Goal: Task Accomplishment & Management: Use online tool/utility

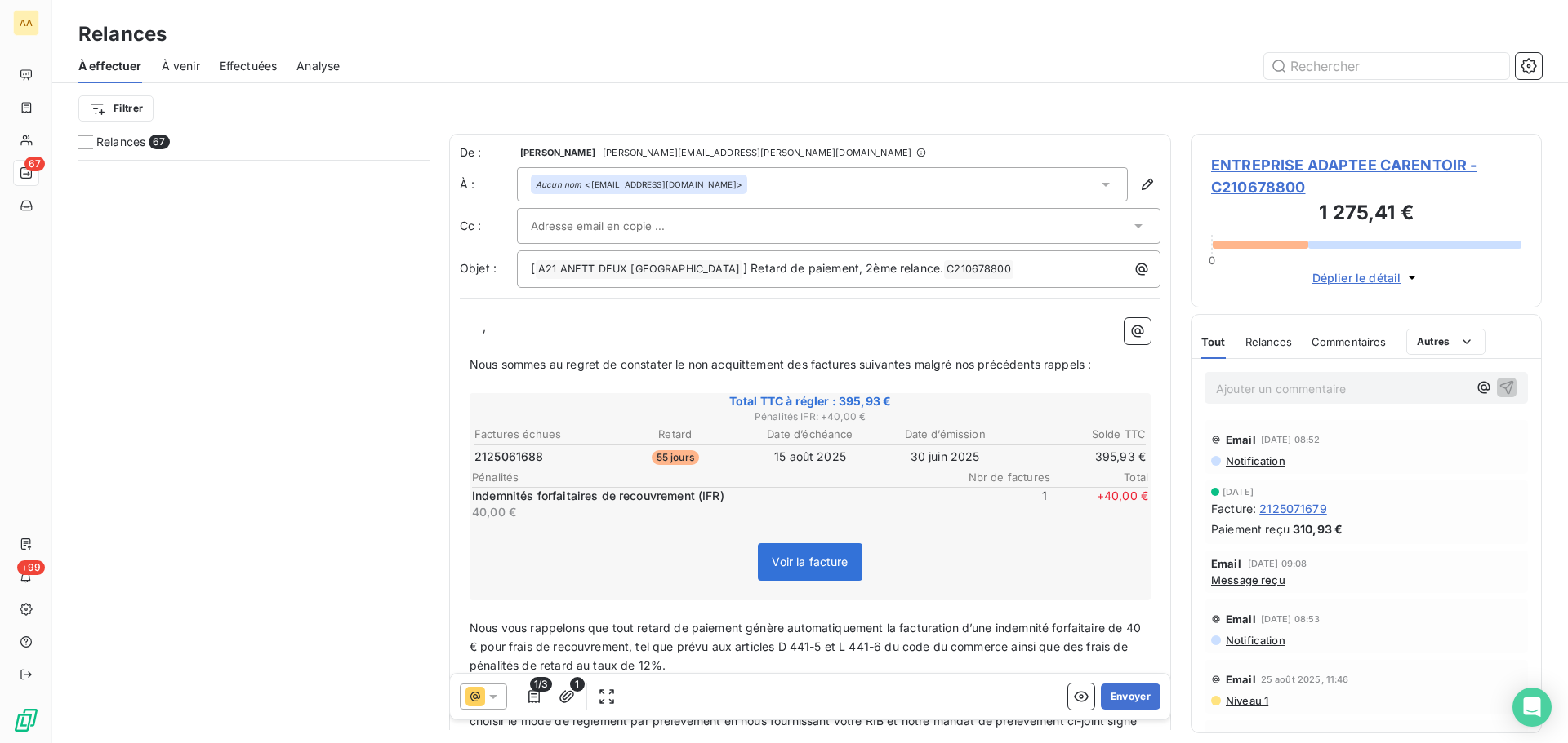
scroll to position [571, 339]
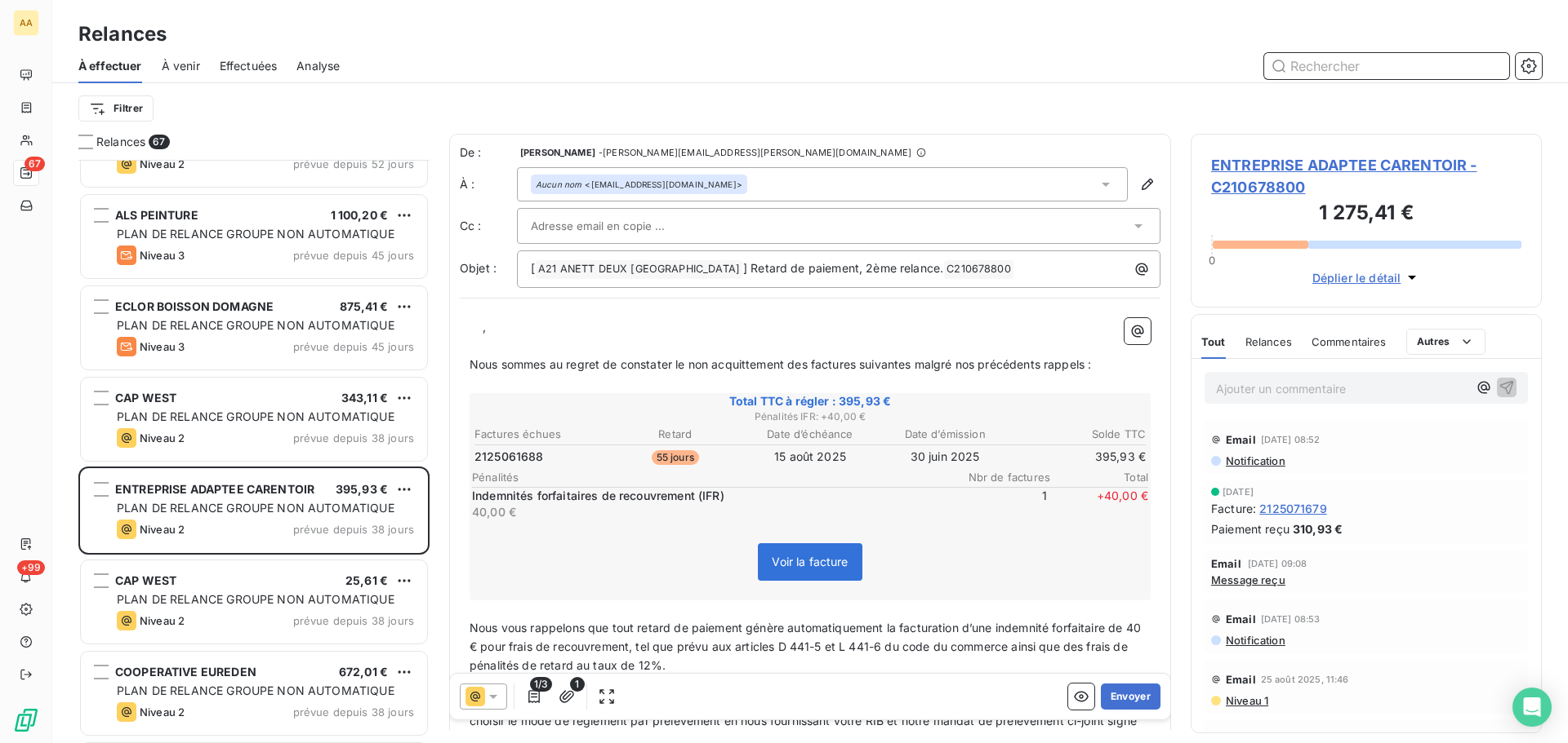
click at [1308, 64] on input "text" at bounding box center [1386, 66] width 245 height 26
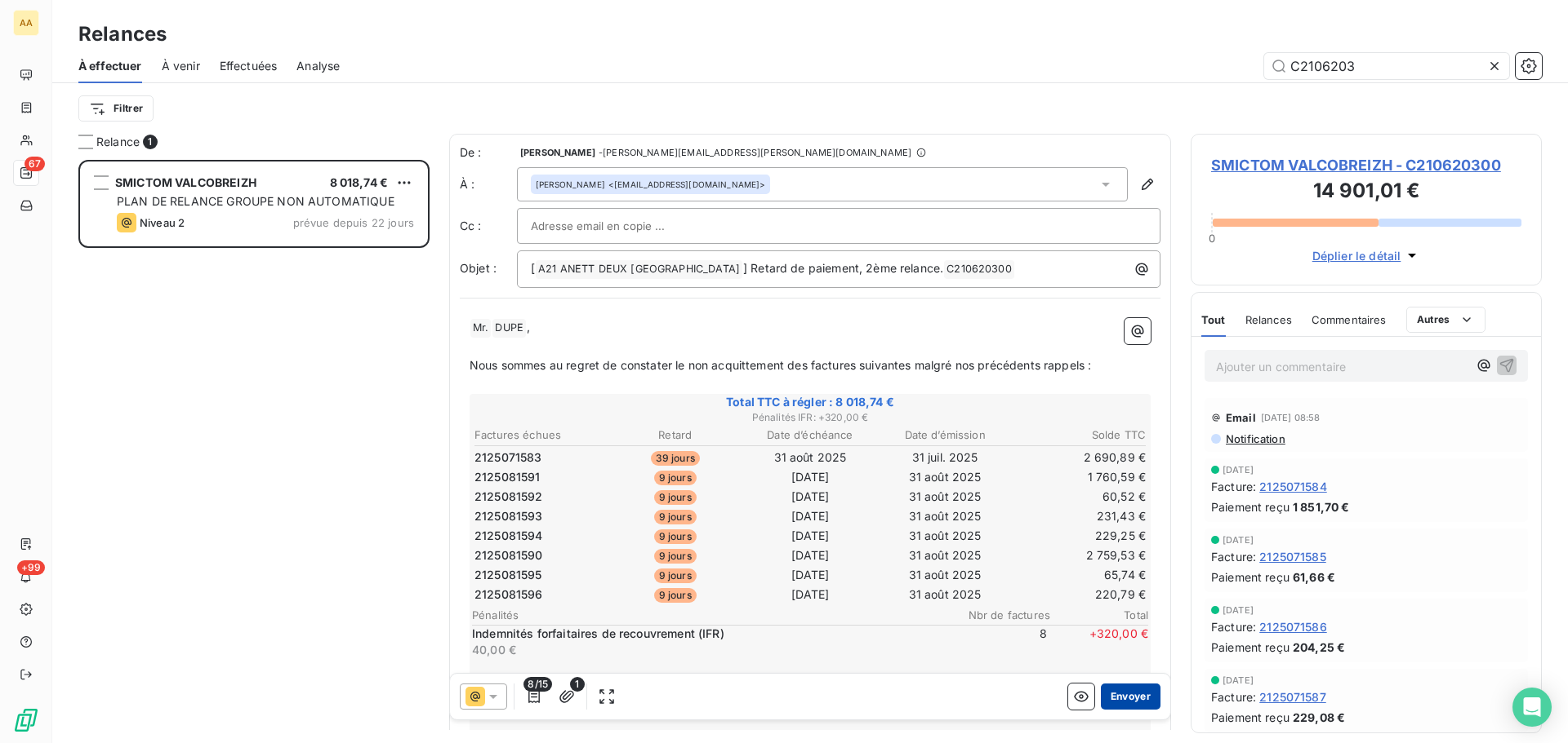
click at [1108, 692] on button "Envoyer" at bounding box center [1130, 697] width 60 height 26
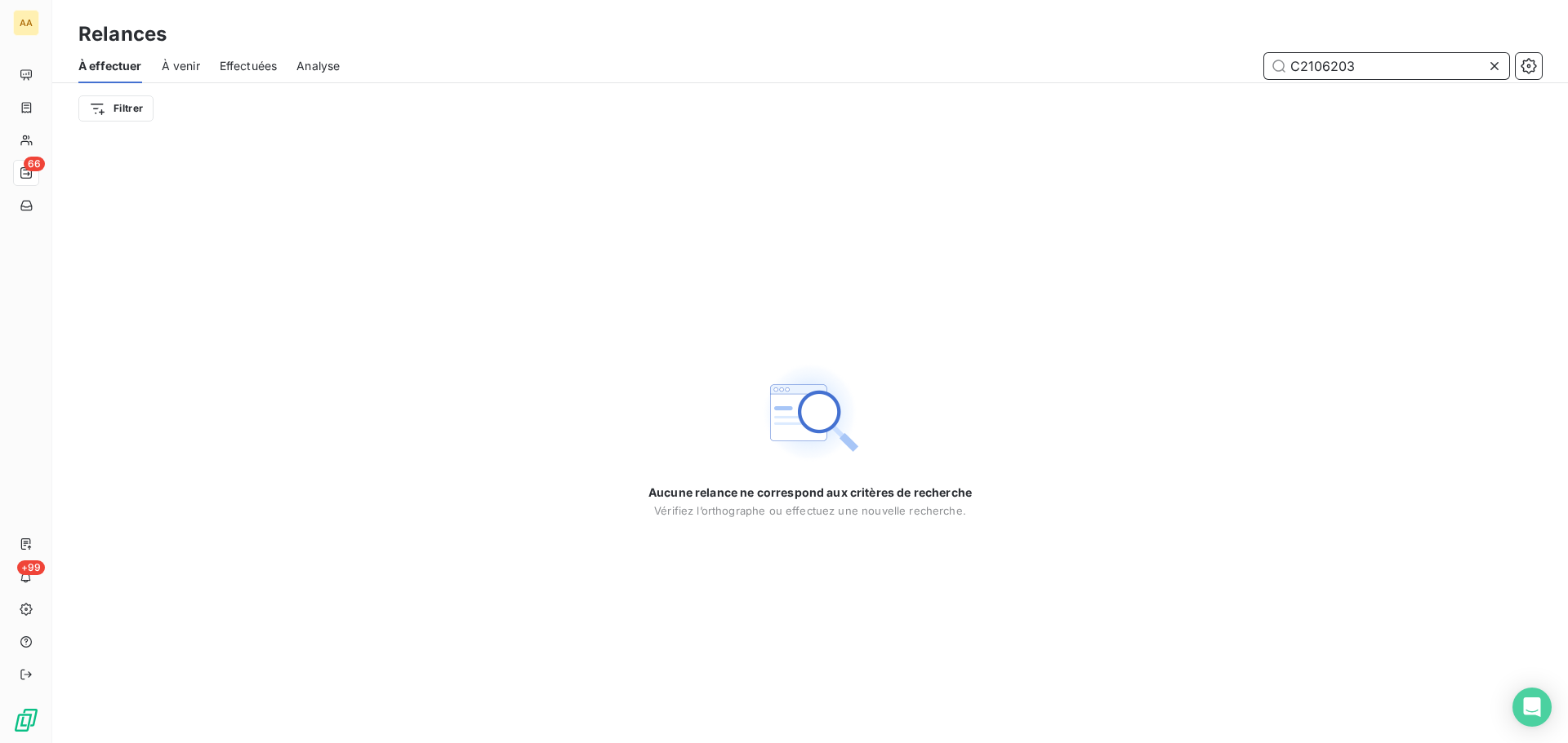
click at [1385, 69] on input "C2106203" at bounding box center [1386, 66] width 245 height 26
drag, startPoint x: 1381, startPoint y: 67, endPoint x: 1323, endPoint y: 64, distance: 58.1
click at [1323, 64] on input "C2106203" at bounding box center [1386, 66] width 245 height 26
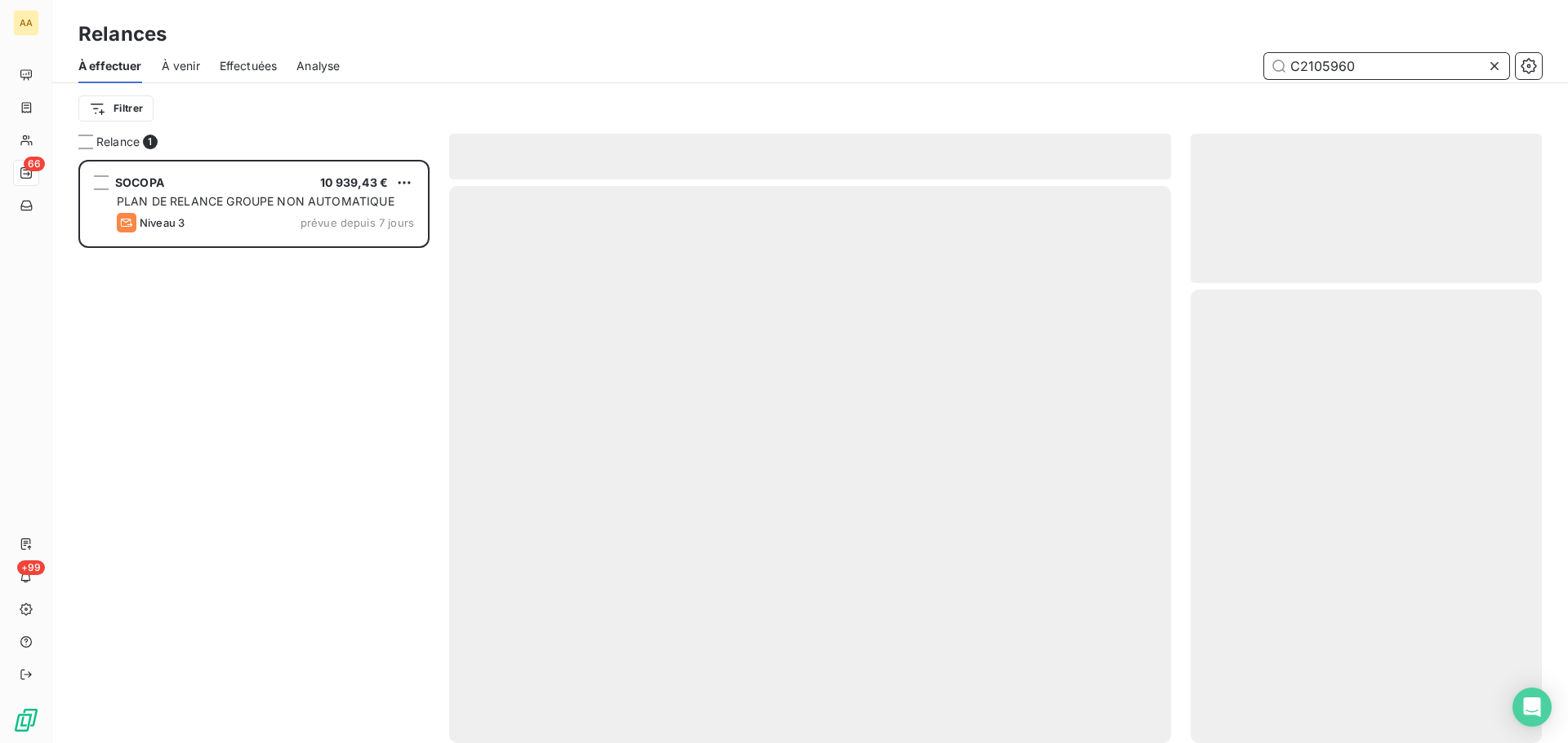
scroll to position [571, 339]
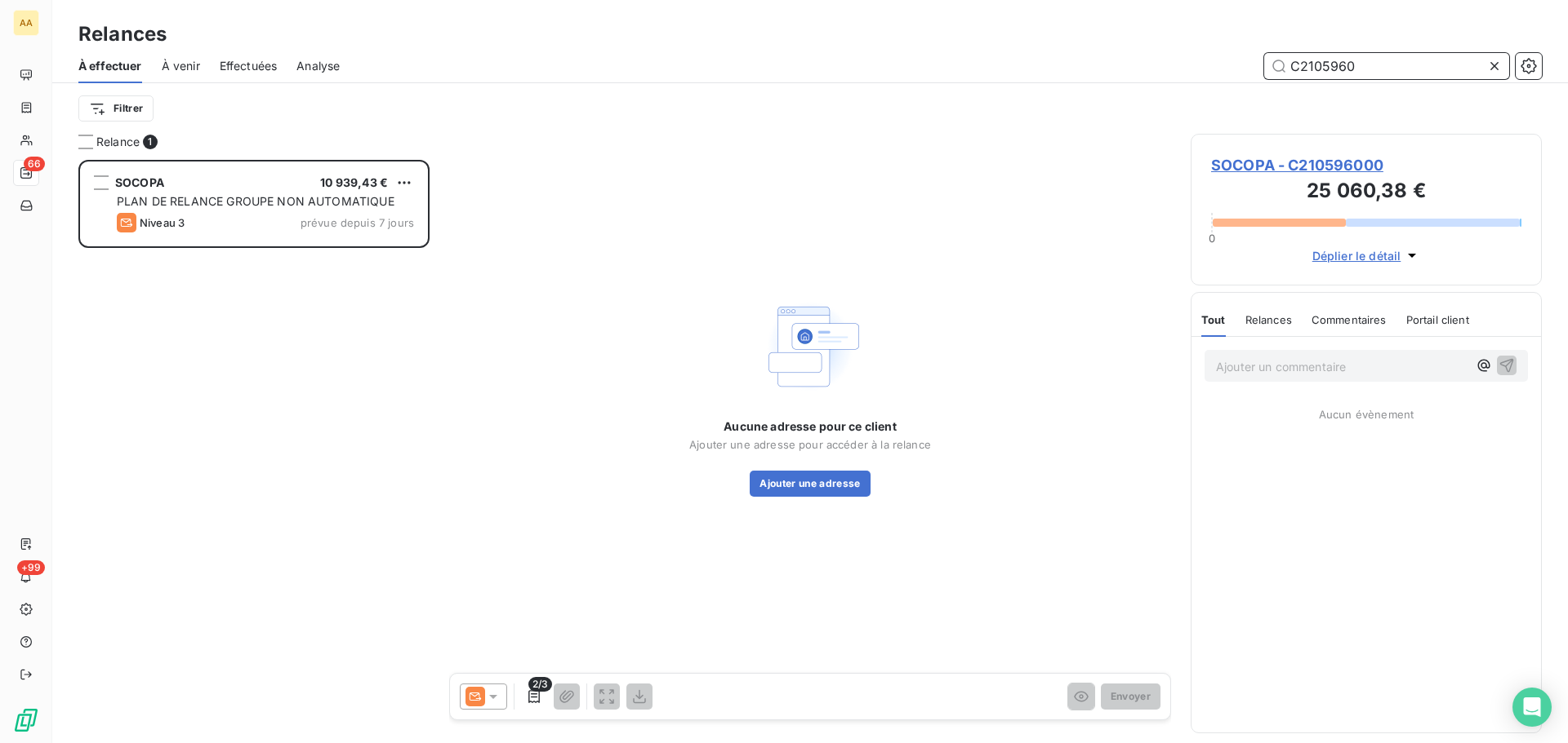
type input "C2105960"
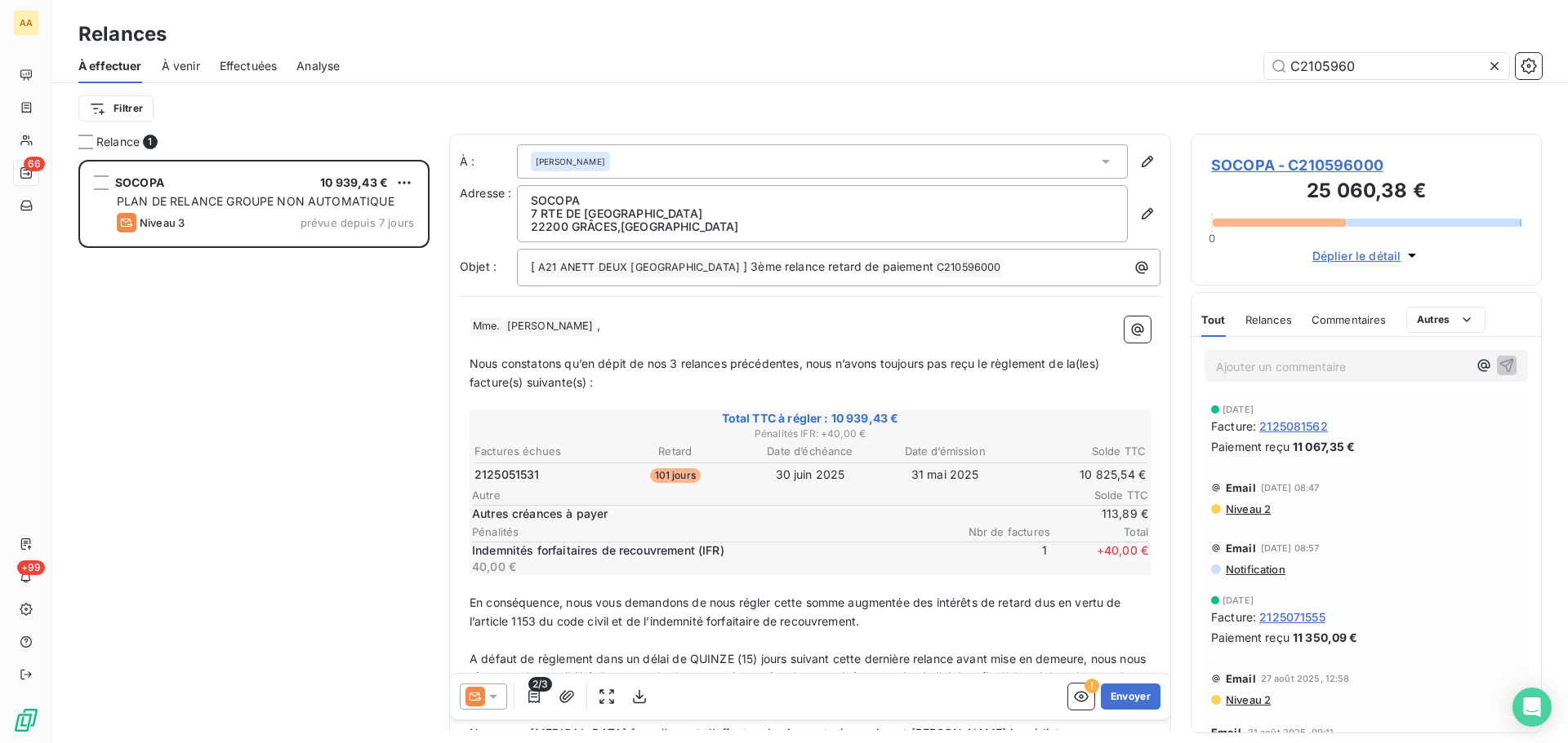
click at [490, 693] on icon at bounding box center [493, 696] width 16 height 16
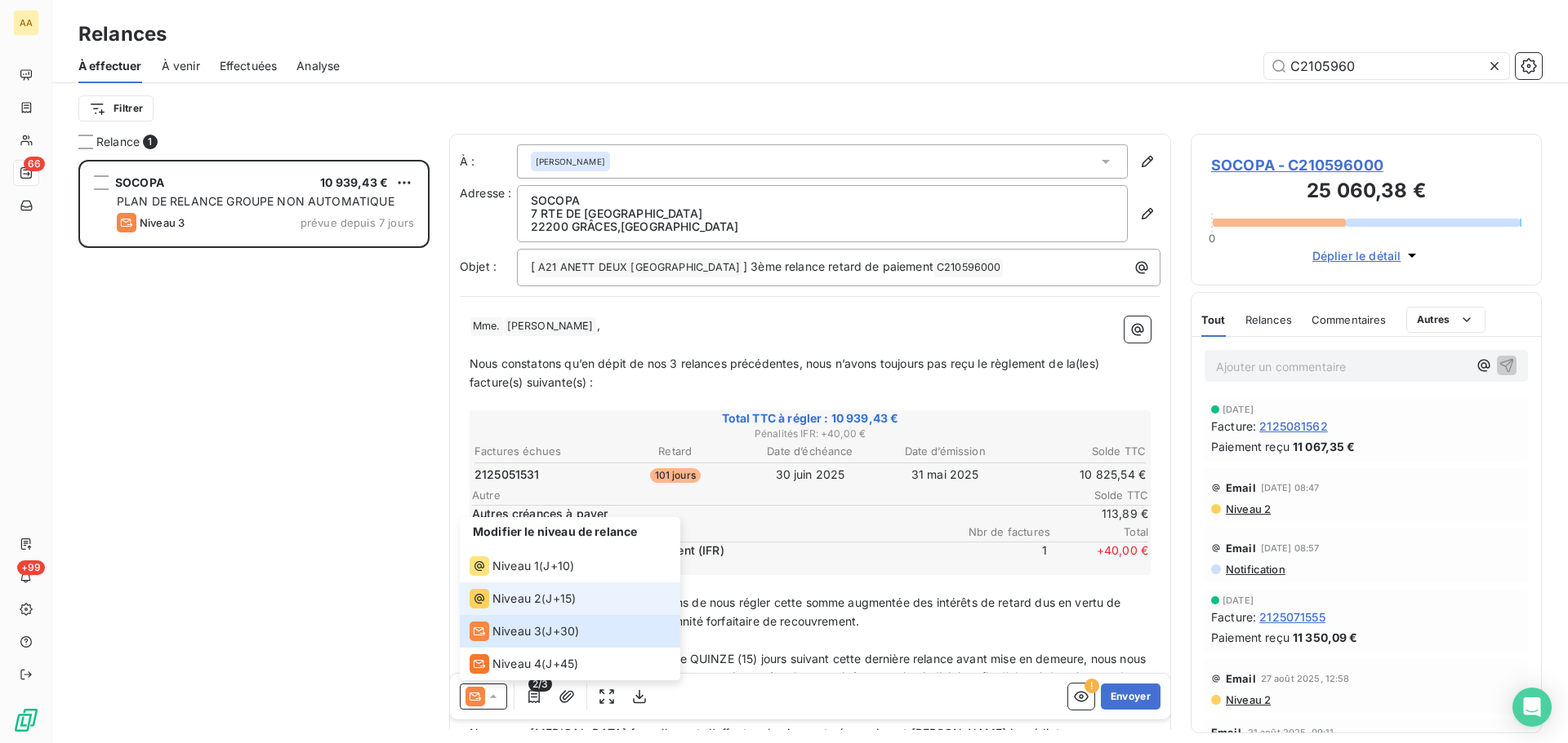
click at [500, 604] on span "Niveau 2" at bounding box center [516, 599] width 49 height 16
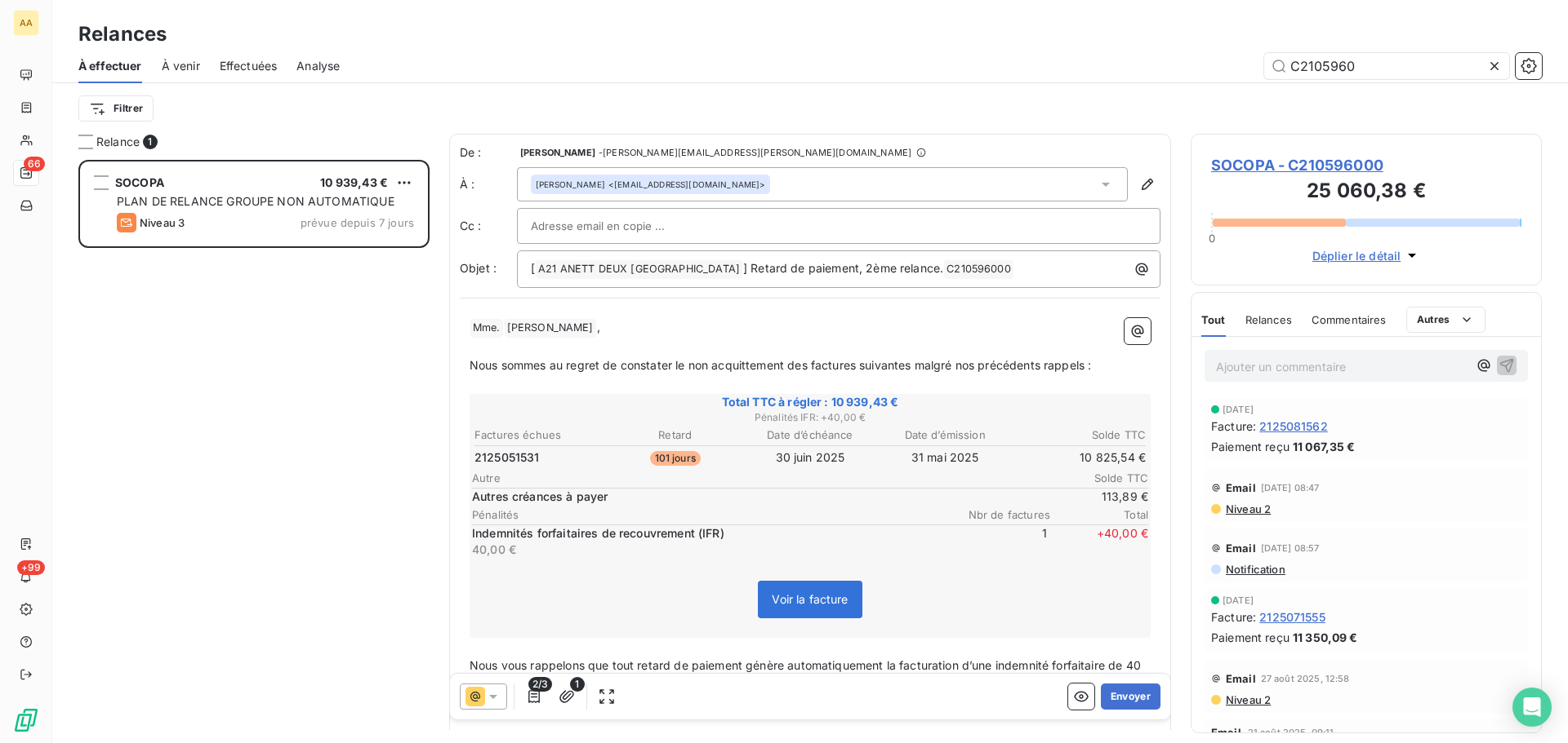
click at [249, 65] on span "Effectuées" at bounding box center [249, 66] width 58 height 16
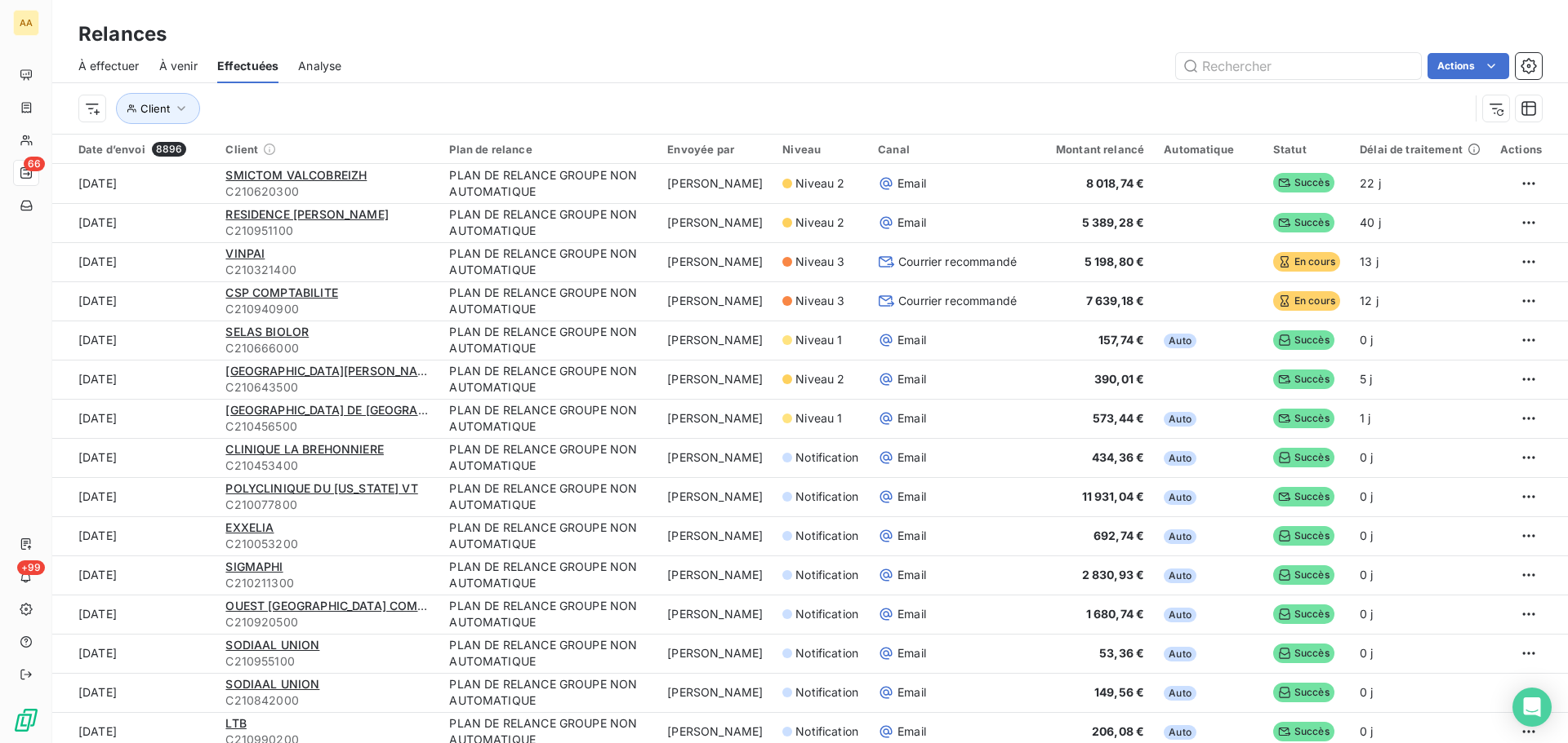
click at [95, 63] on span "À effectuer" at bounding box center [109, 66] width 62 height 16
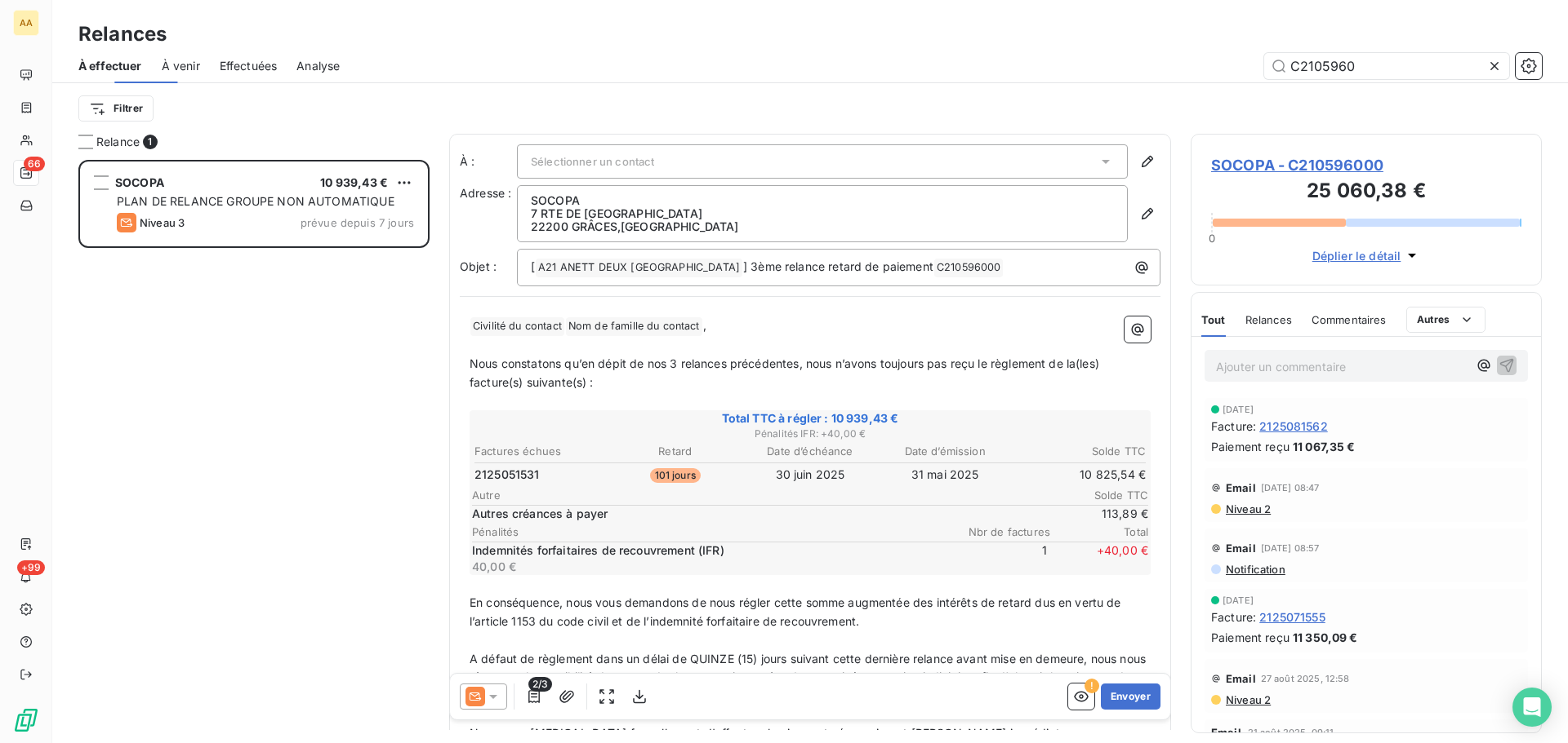
scroll to position [571, 339]
click at [1498, 64] on icon at bounding box center [1494, 66] width 16 height 16
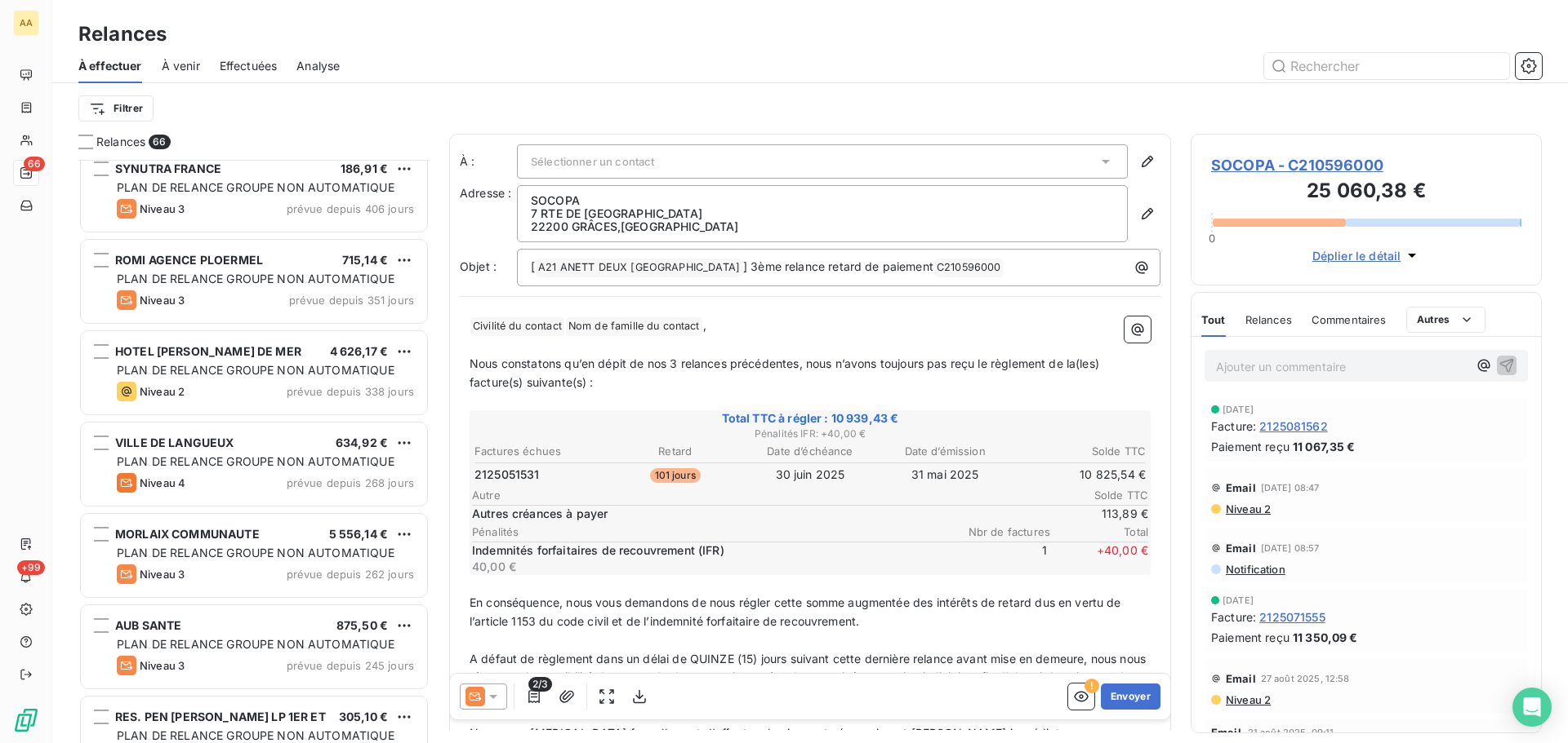
scroll to position [164, 0]
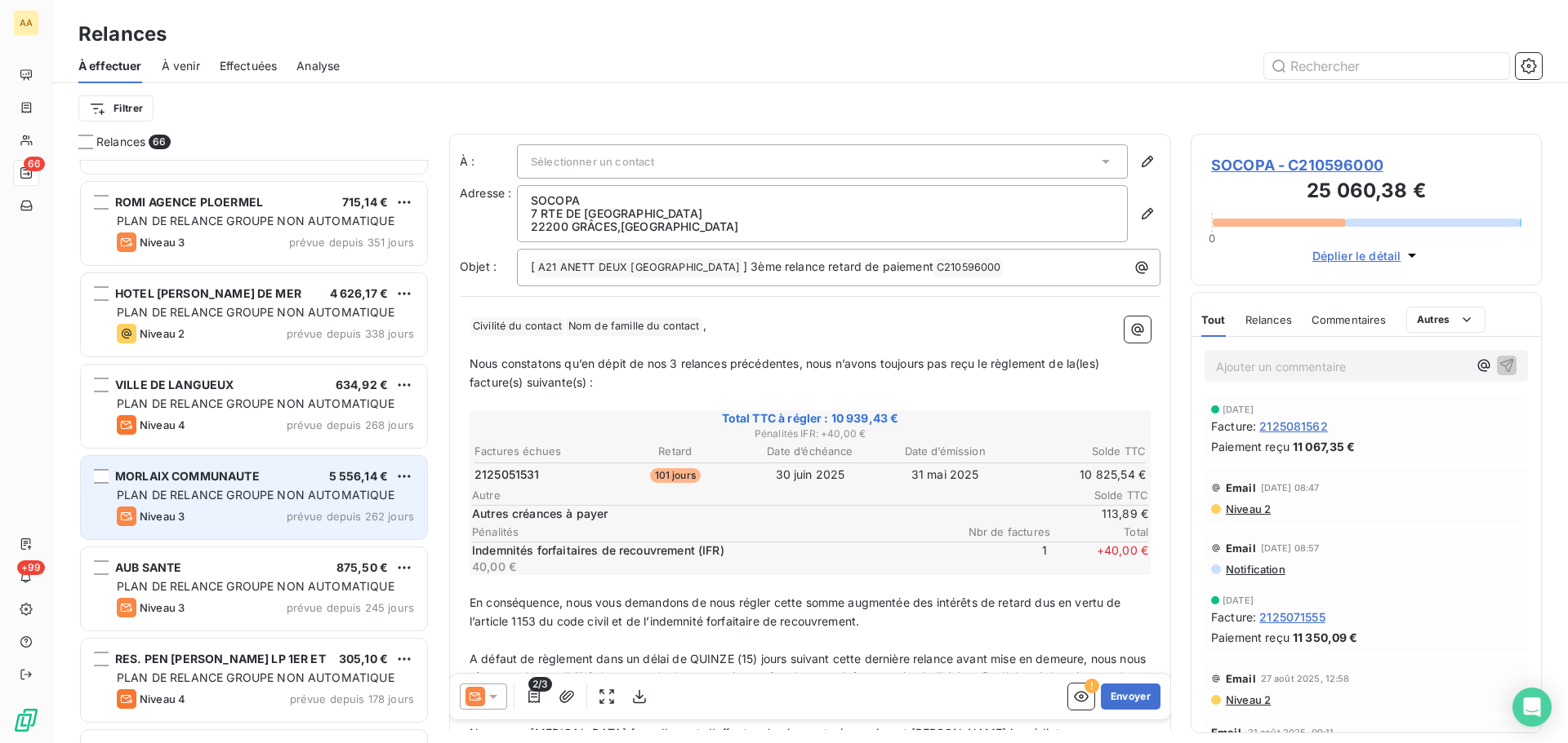
click at [280, 491] on span "PLAN DE RELANCE GROUPE NON AUTOMATIQUE" at bounding box center [255, 494] width 278 height 14
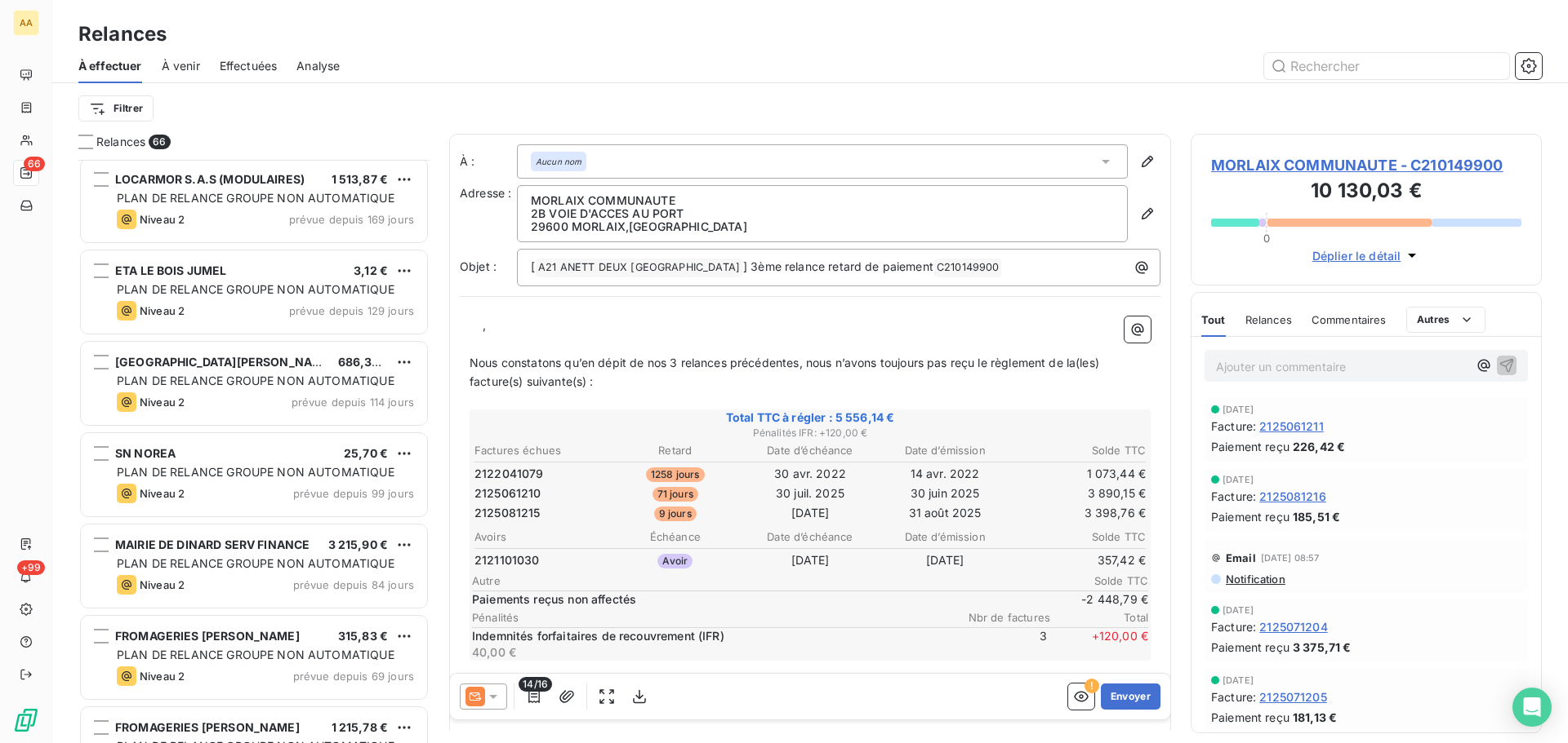
scroll to position [980, 0]
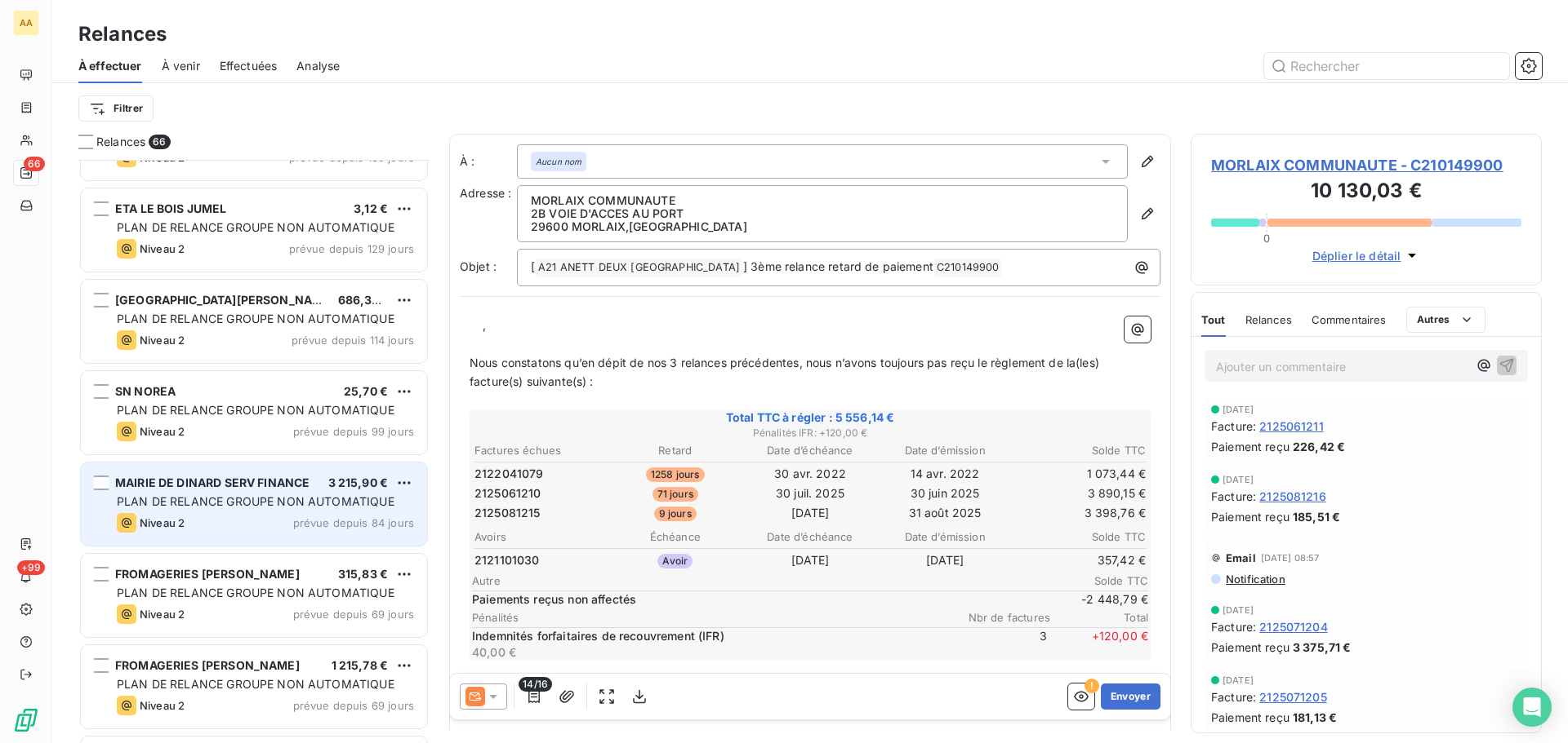
click at [291, 494] on div "PLAN DE RELANCE GROUPE NON AUTOMATIQUE" at bounding box center [266, 501] width 297 height 16
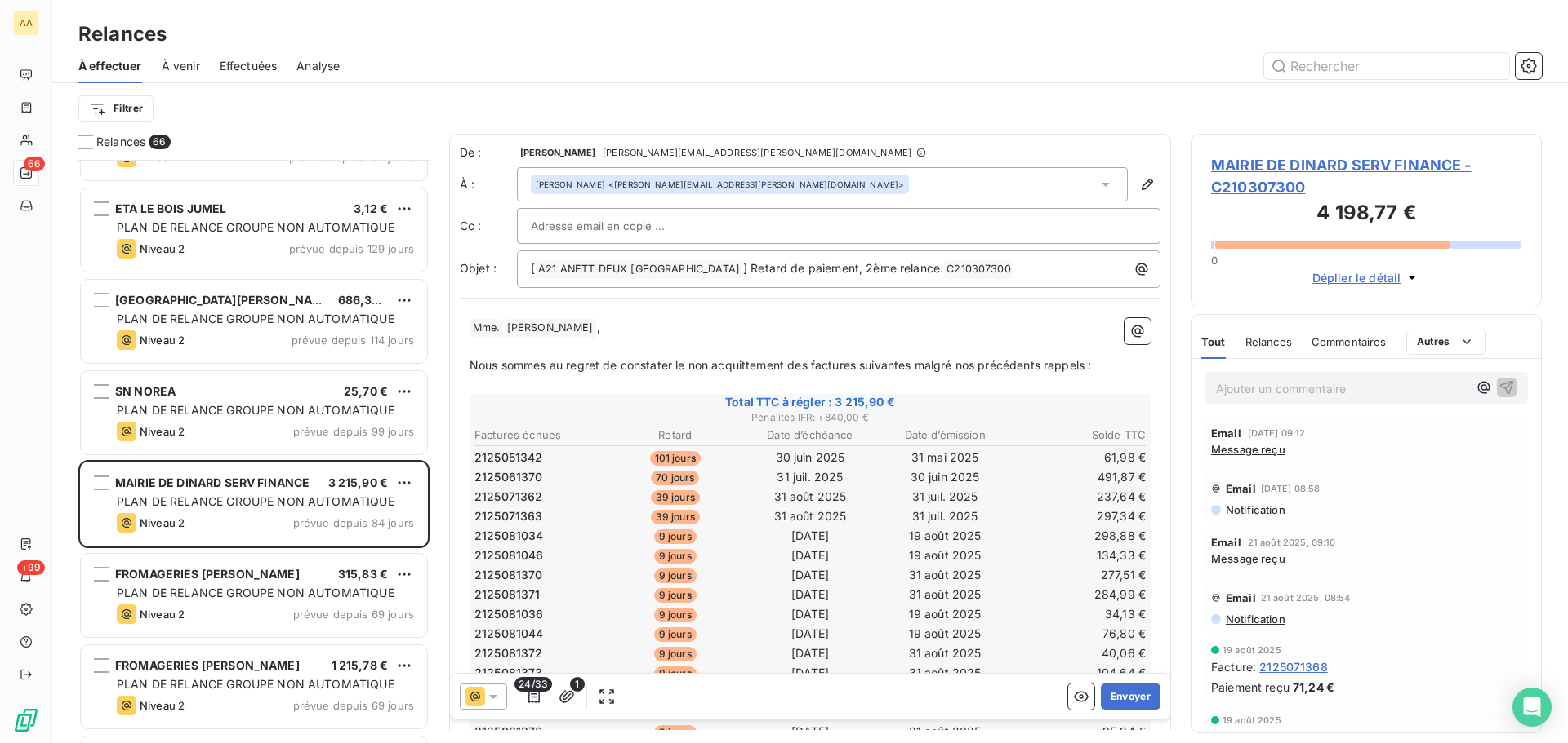
scroll to position [1144, 0]
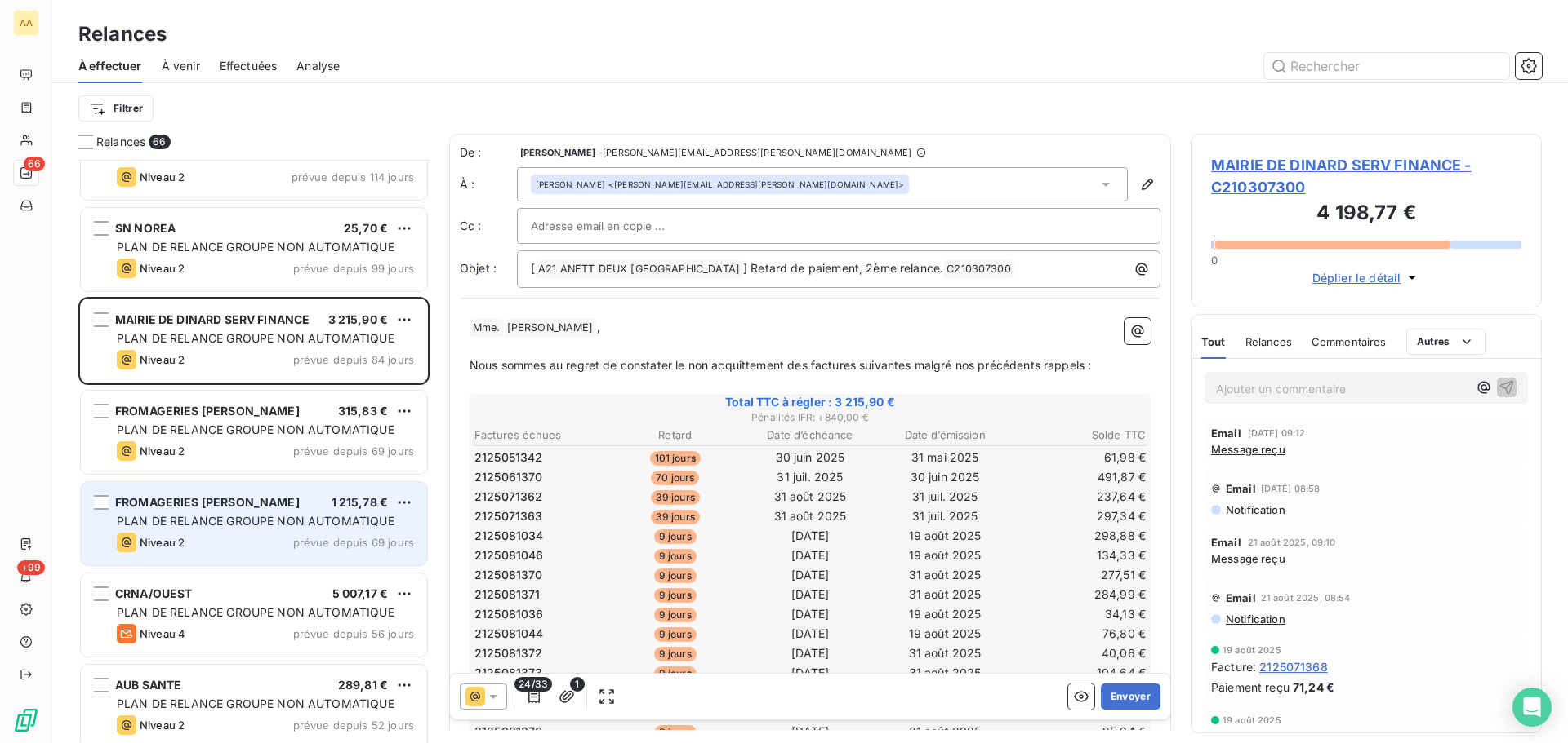
click at [291, 535] on div "Niveau 2 prévue depuis 69 jours" at bounding box center [266, 542] width 297 height 20
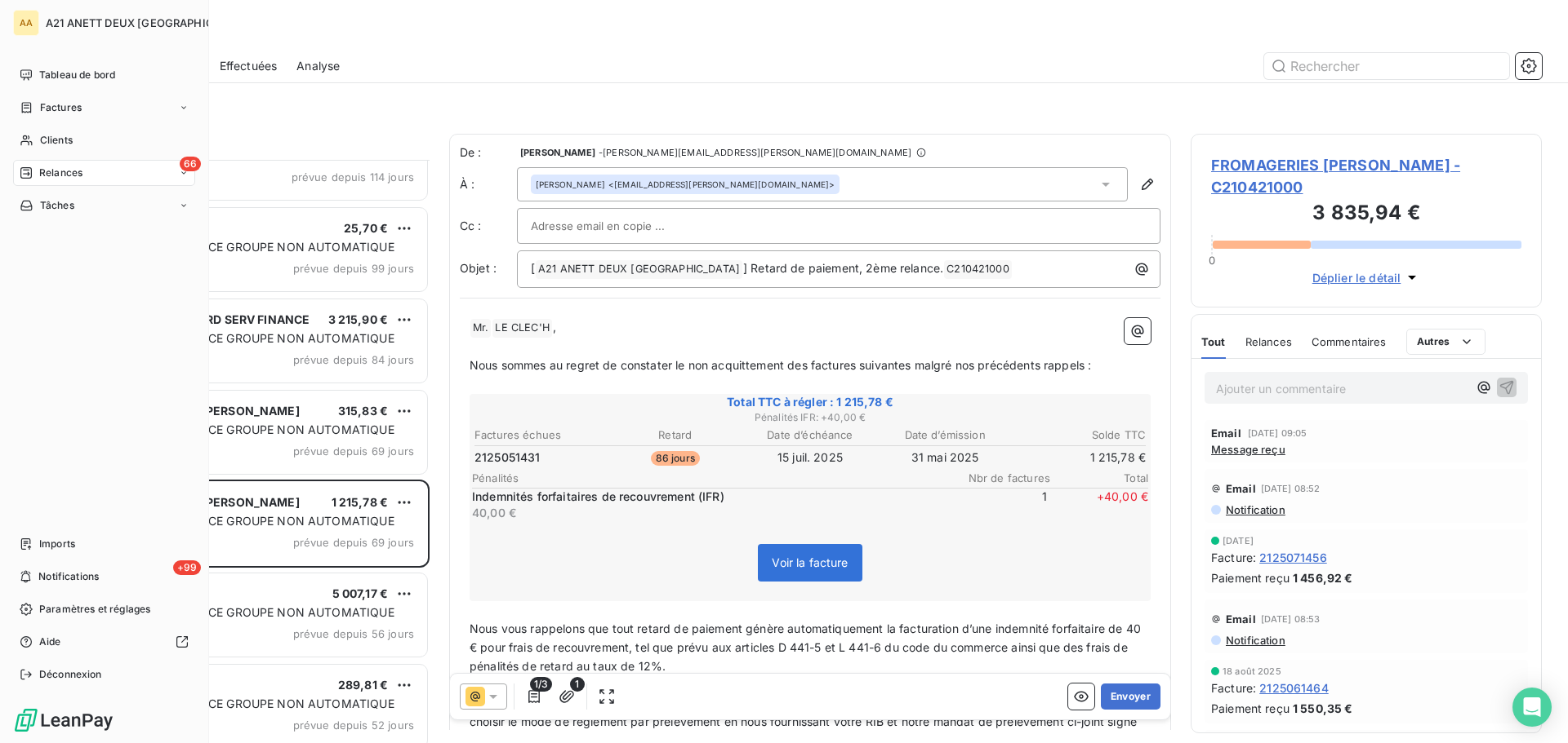
click at [91, 172] on div "66 Relances" at bounding box center [103, 173] width 182 height 26
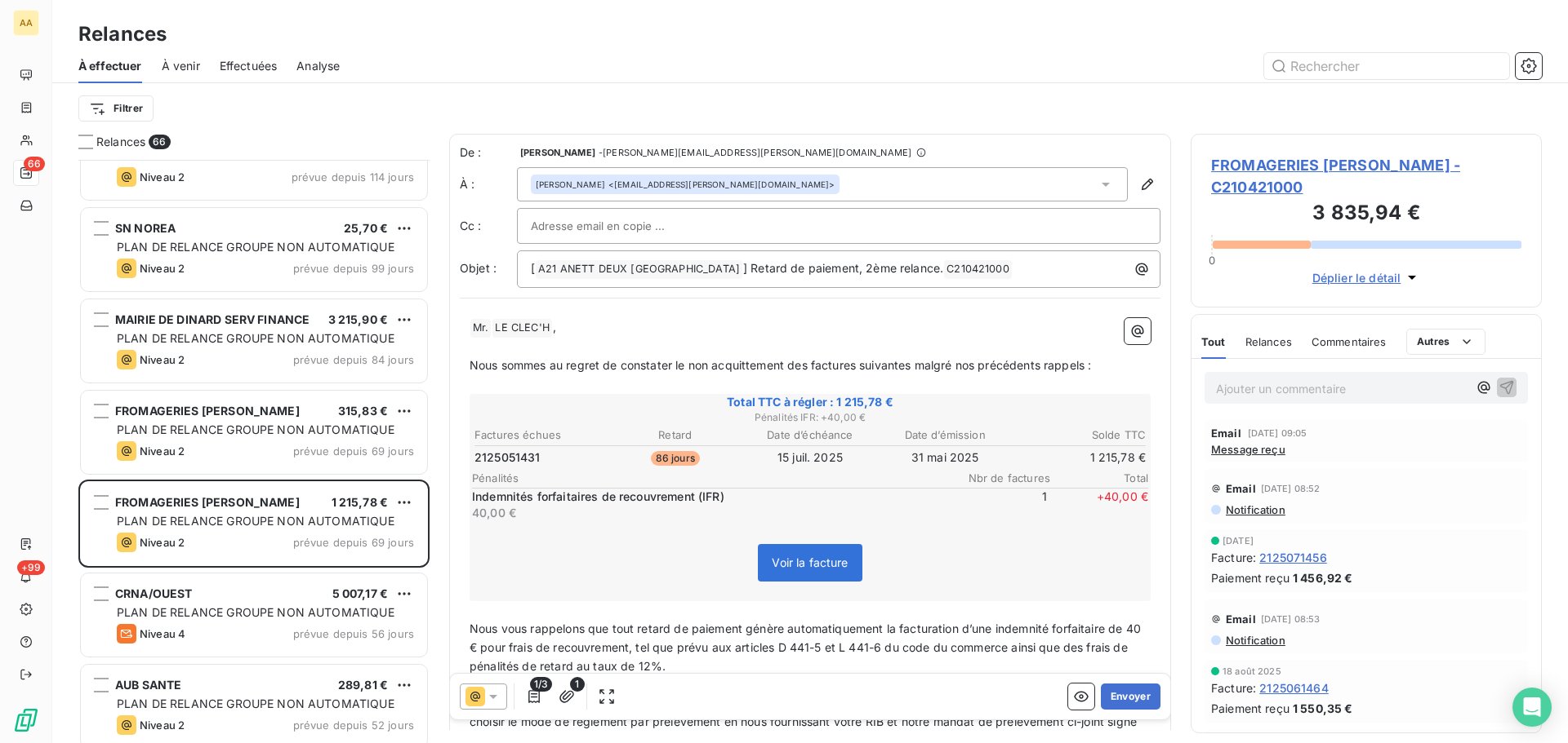
click at [105, 67] on span "À effectuer" at bounding box center [110, 66] width 64 height 16
click at [1313, 68] on input "text" at bounding box center [1386, 66] width 245 height 26
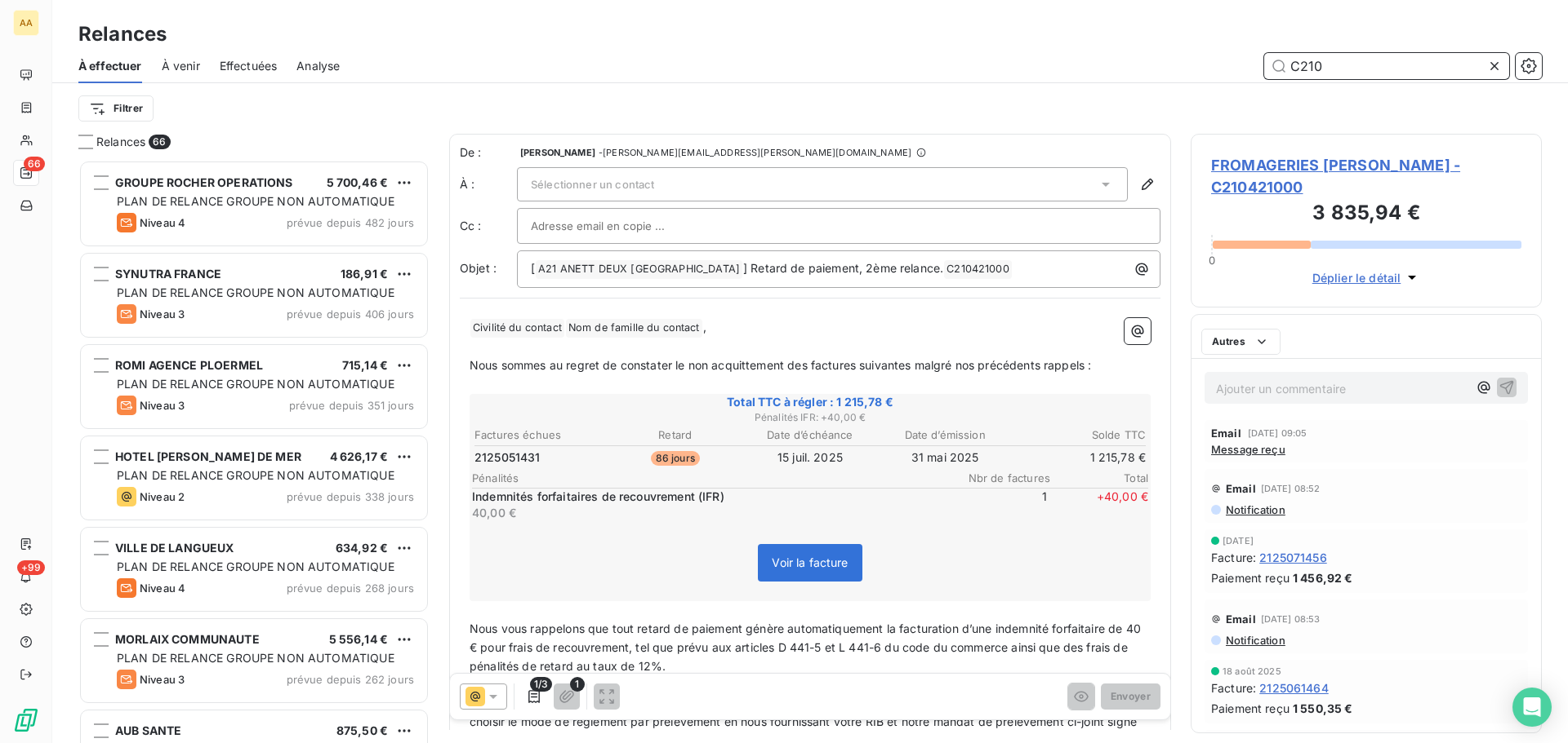
scroll to position [571, 339]
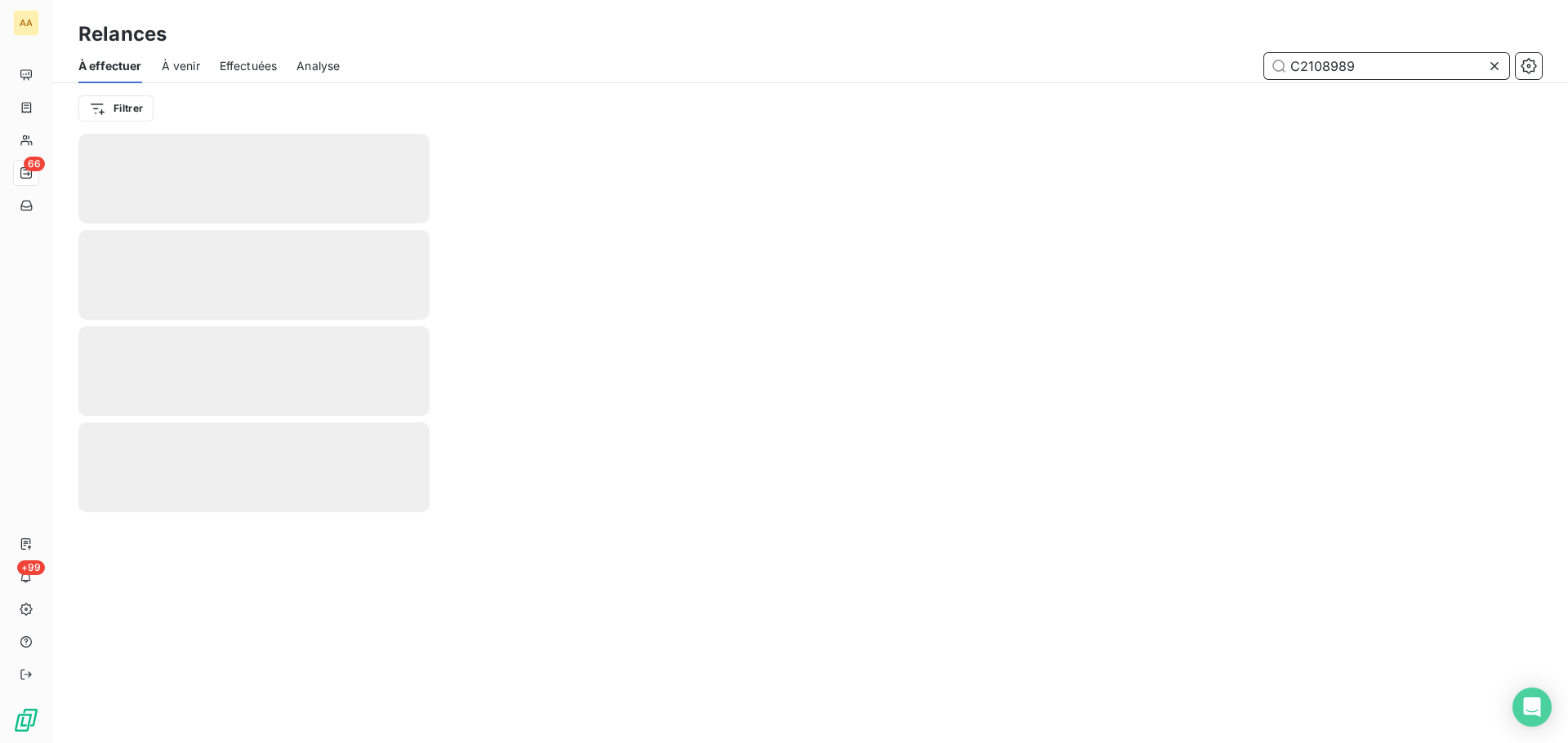
type input "C2108989"
click at [1219, 327] on div at bounding box center [809, 439] width 1515 height 610
click at [256, 67] on span "Effectuées" at bounding box center [249, 66] width 58 height 16
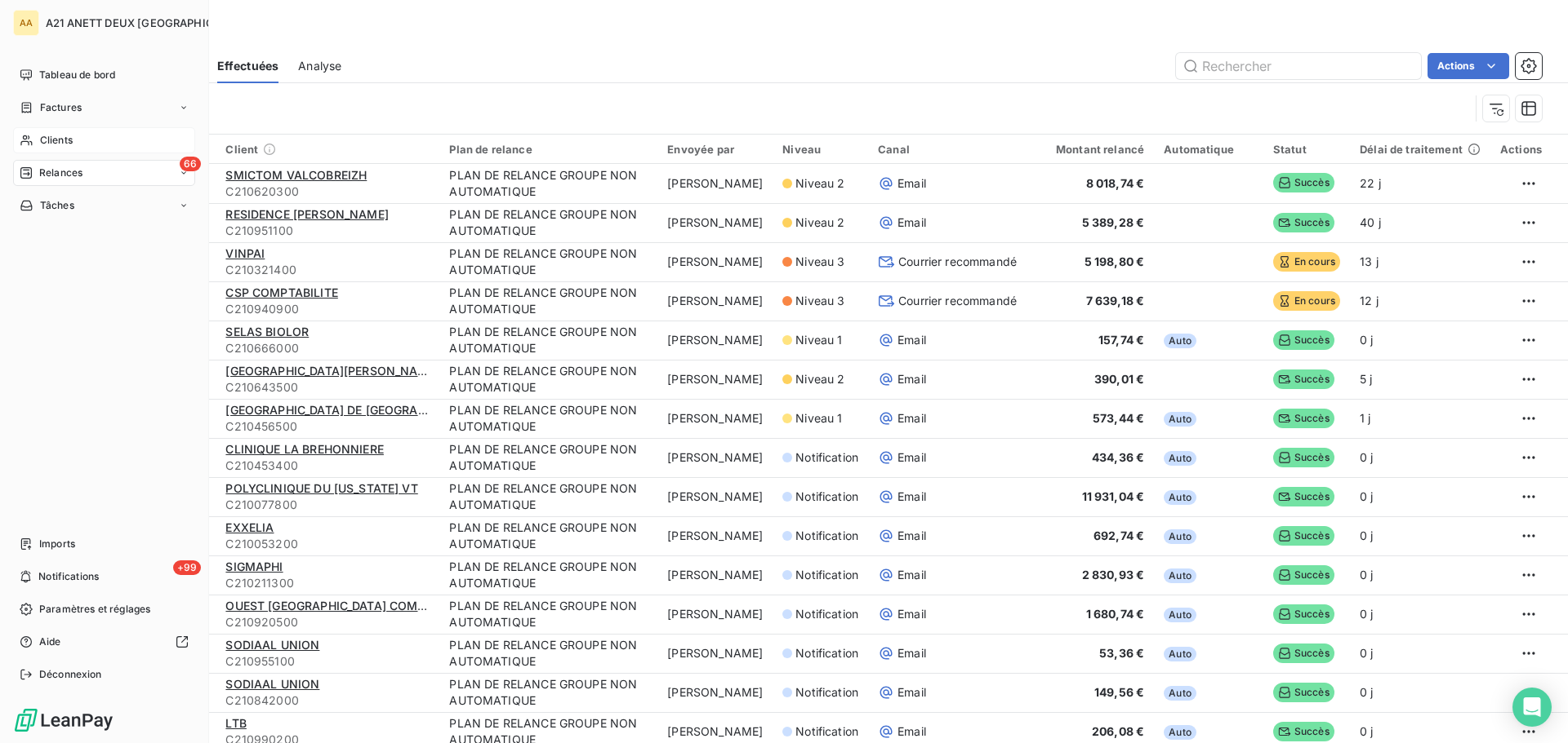
click at [39, 137] on div "Clients" at bounding box center [103, 140] width 182 height 26
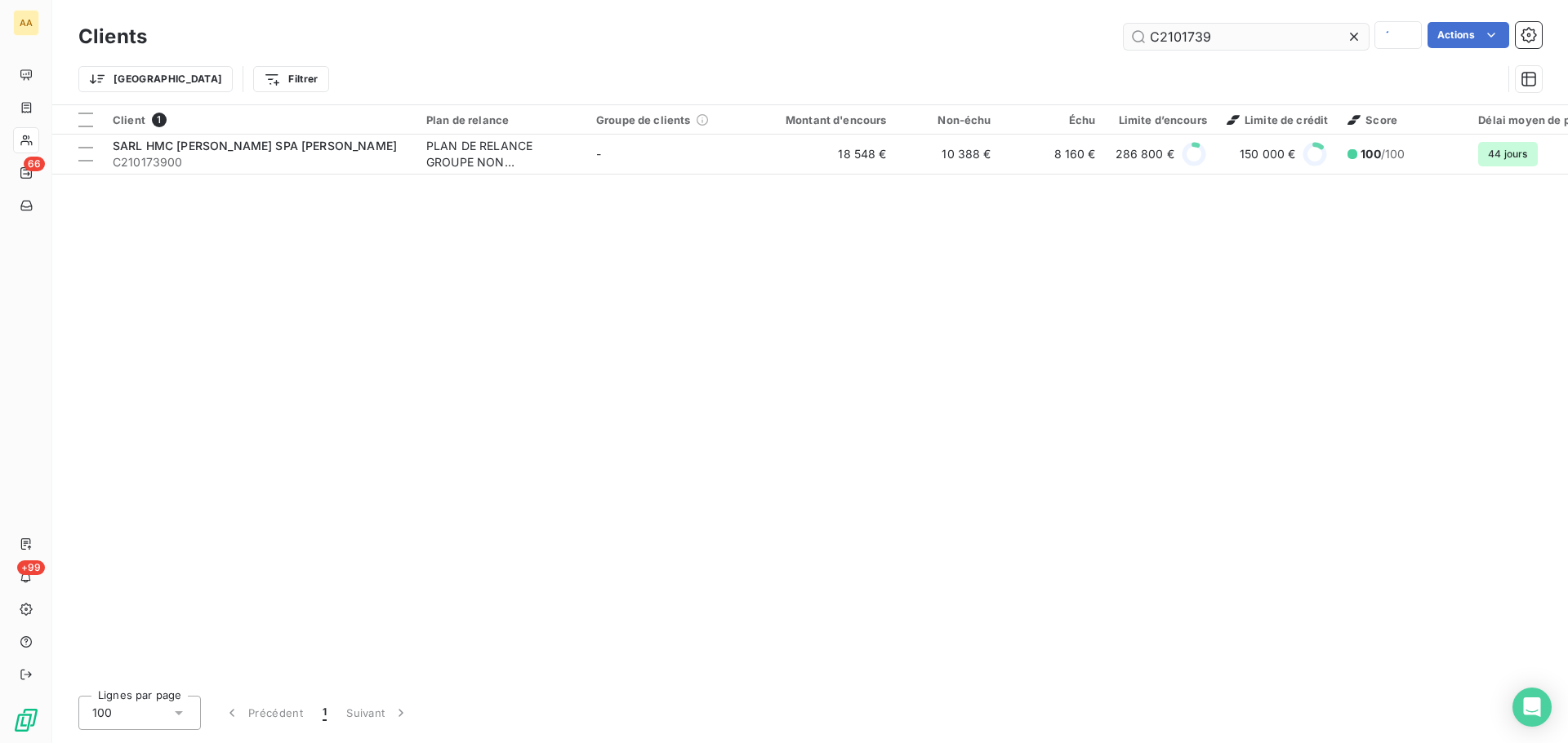
click at [1250, 33] on input "C2101739" at bounding box center [1246, 37] width 245 height 26
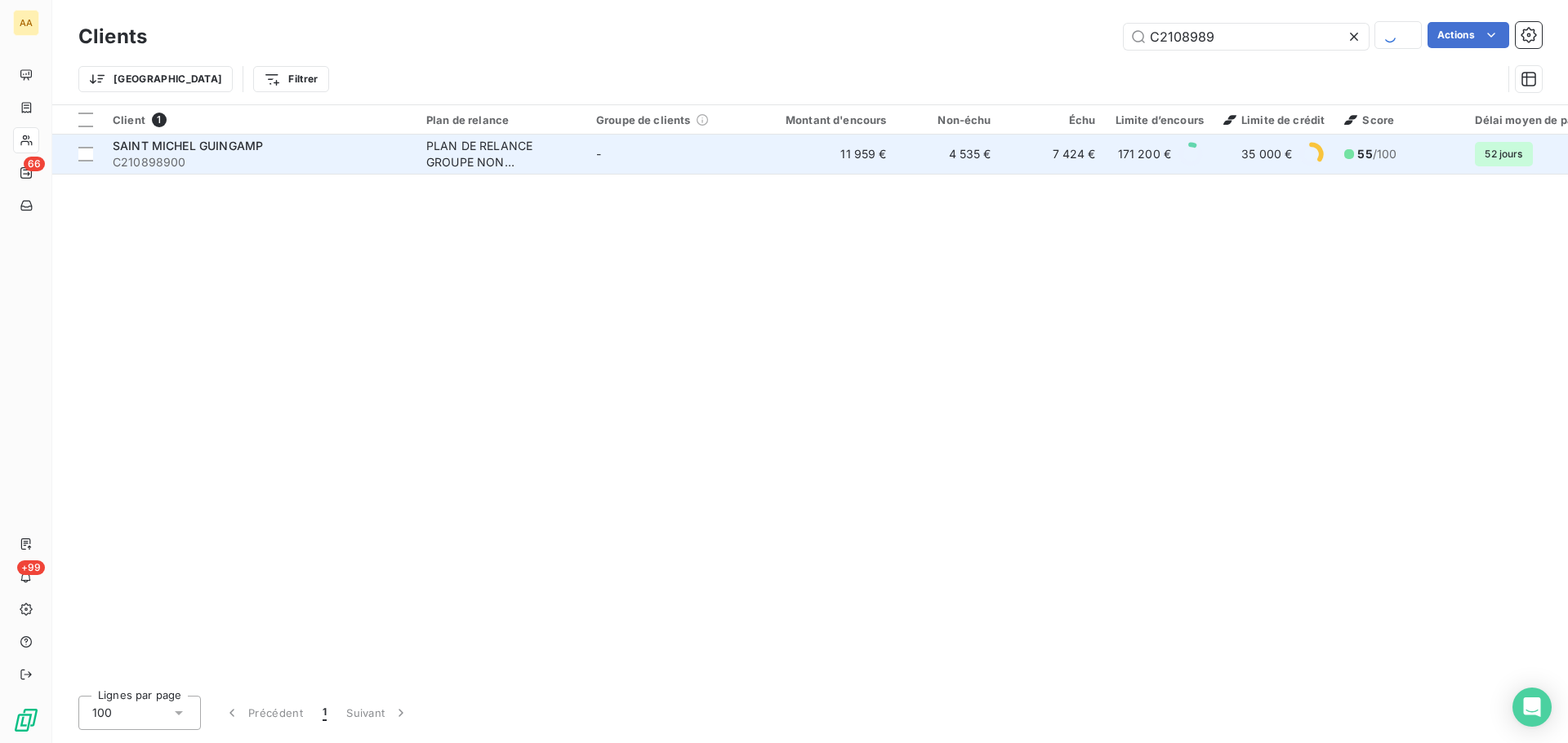
type input "C2108989"
click at [482, 160] on div "PLAN DE RELANCE GROUPE NON AUTOMATIQUE" at bounding box center [502, 154] width 150 height 32
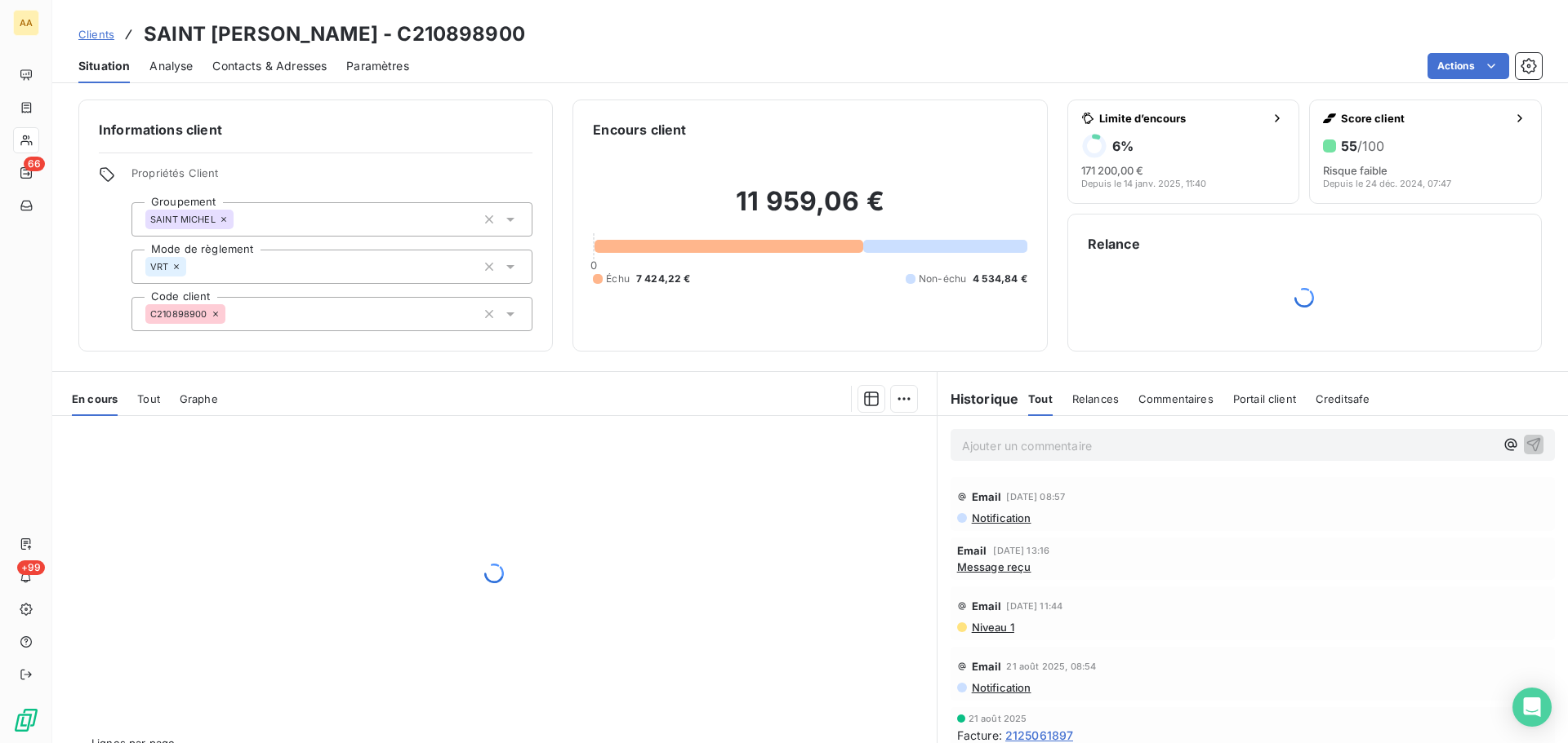
click at [1078, 400] on span "Relances" at bounding box center [1095, 399] width 46 height 13
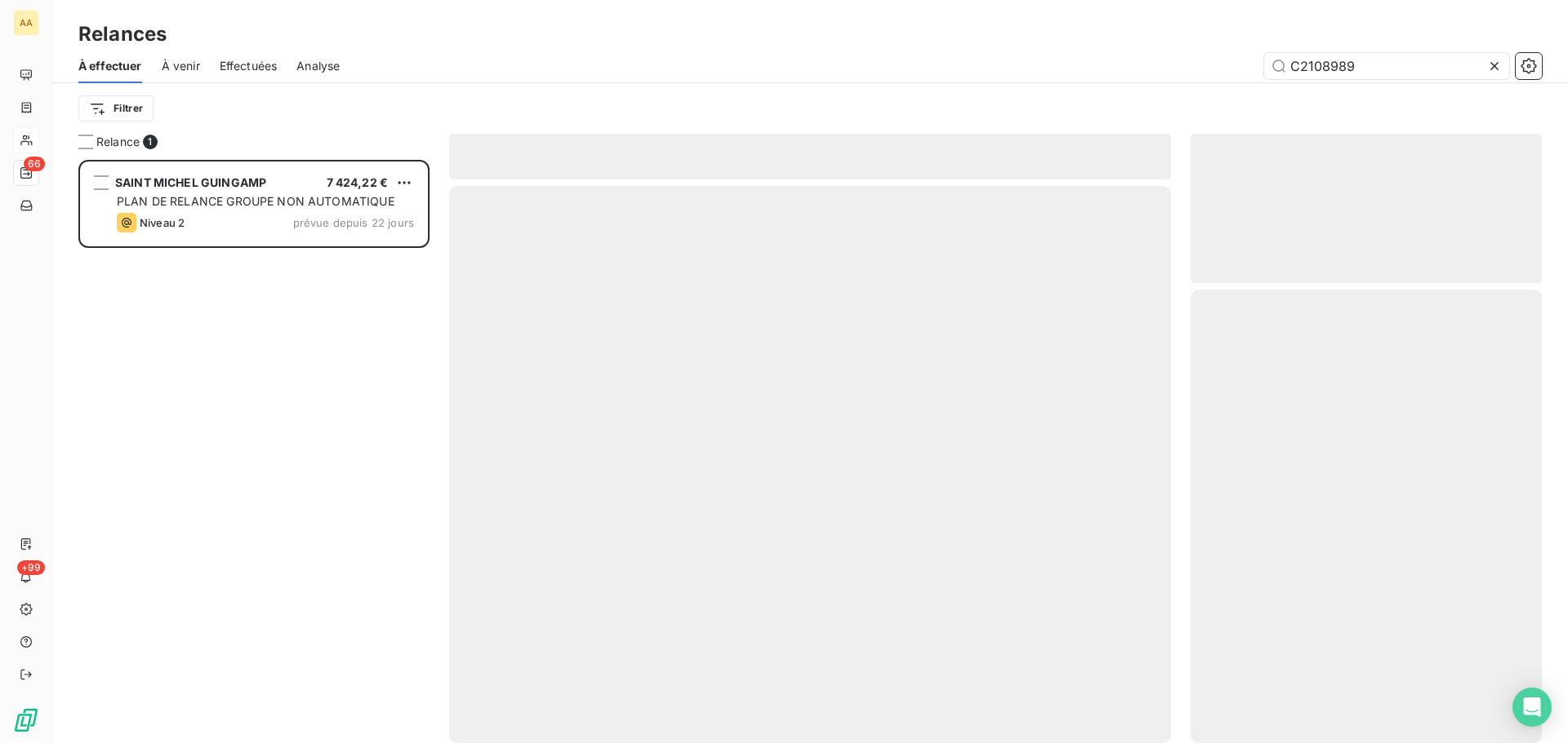
scroll to position [571, 339]
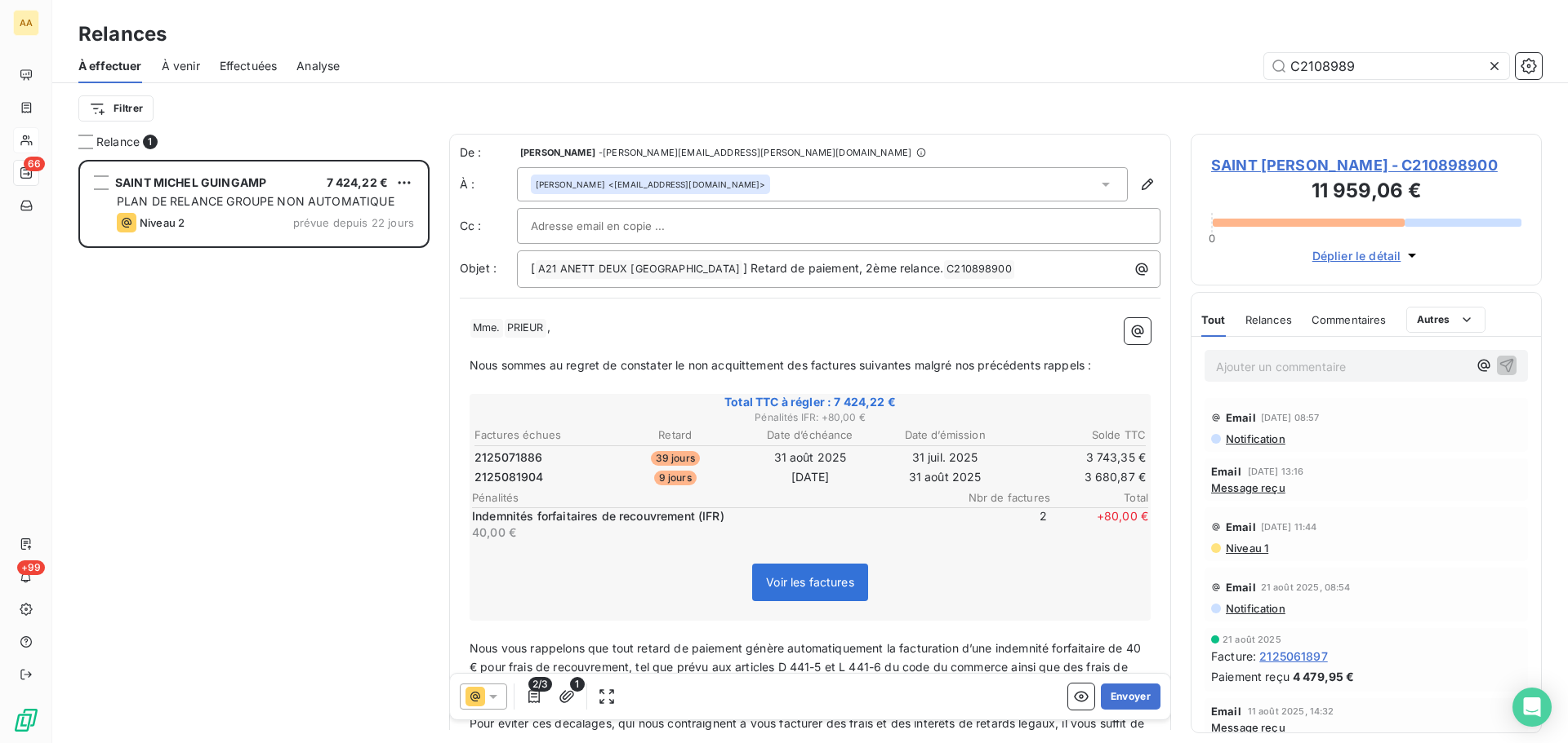
click at [1260, 489] on span "Message reçu" at bounding box center [1248, 488] width 74 height 13
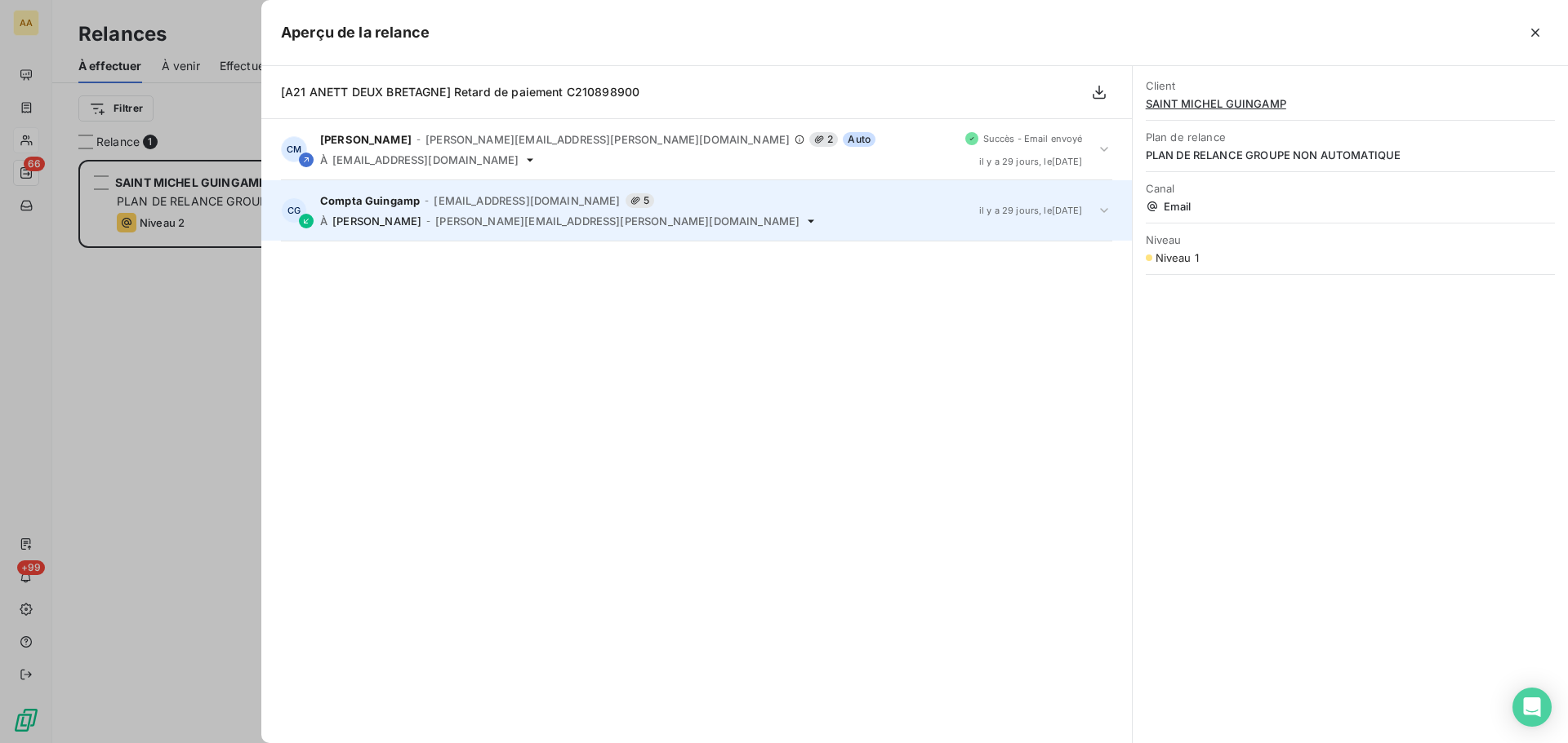
click at [509, 218] on span "[PERSON_NAME][EMAIL_ADDRESS][PERSON_NAME][DOMAIN_NAME]" at bounding box center [617, 220] width 364 height 13
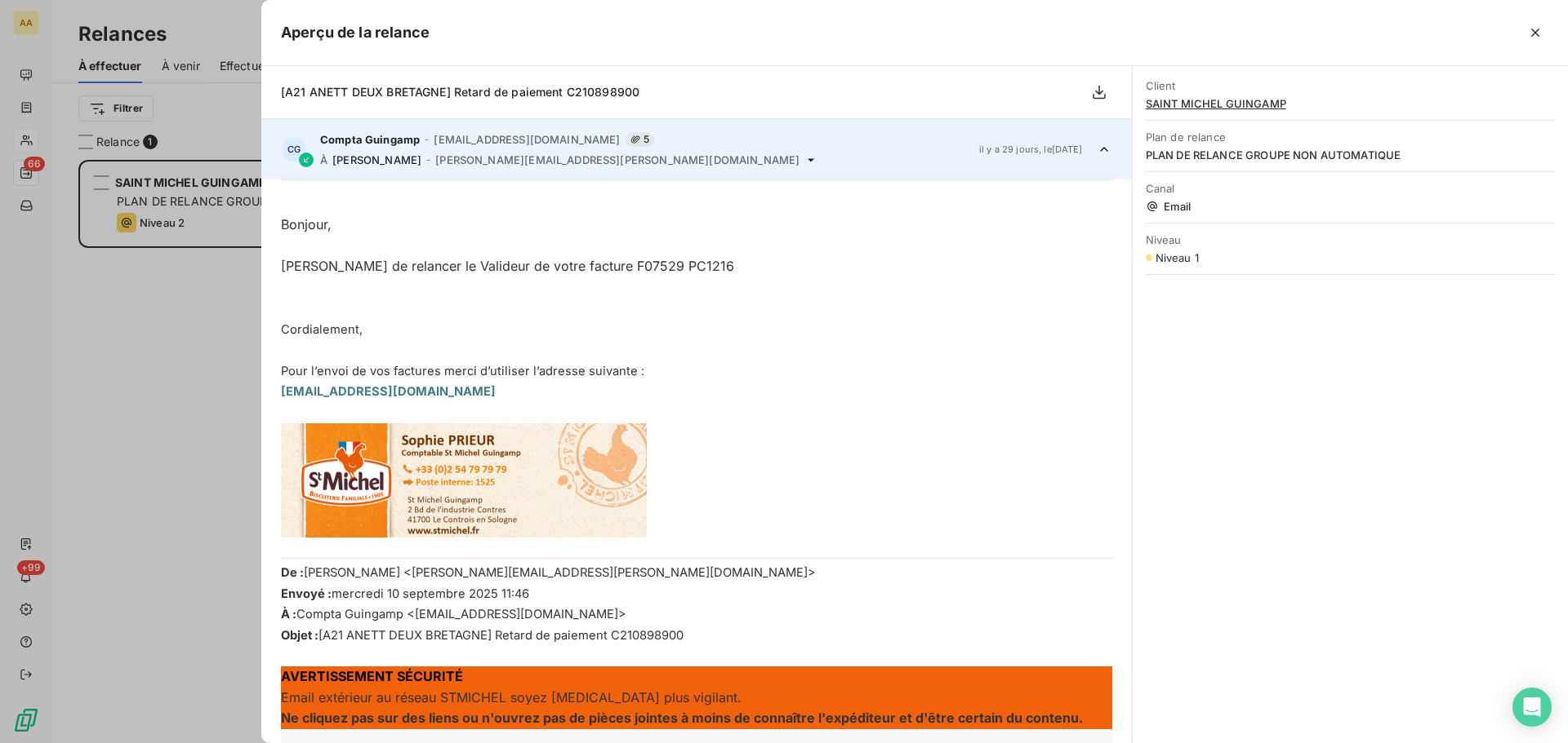
scroll to position [0, 0]
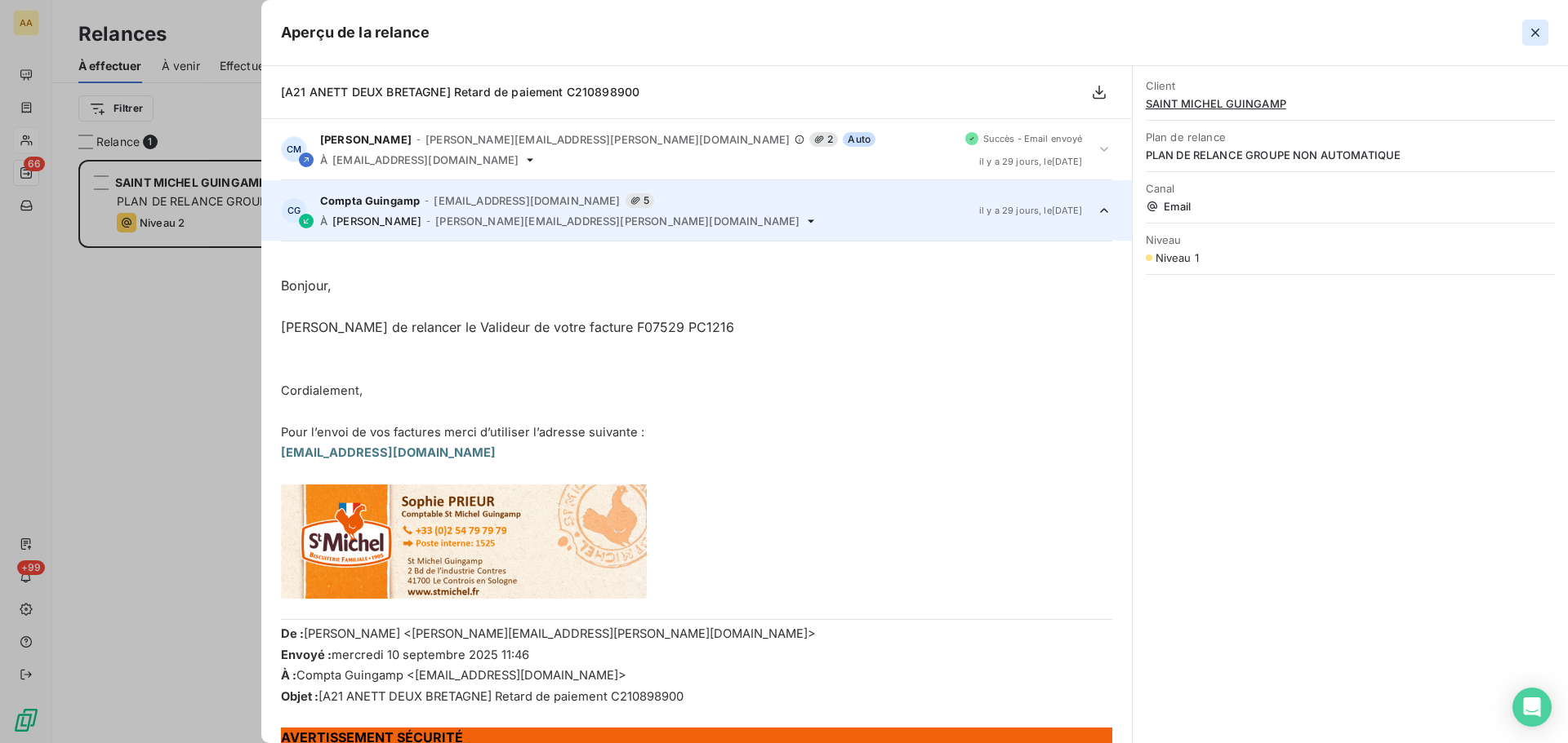
click at [1534, 27] on icon "button" at bounding box center [1535, 32] width 16 height 16
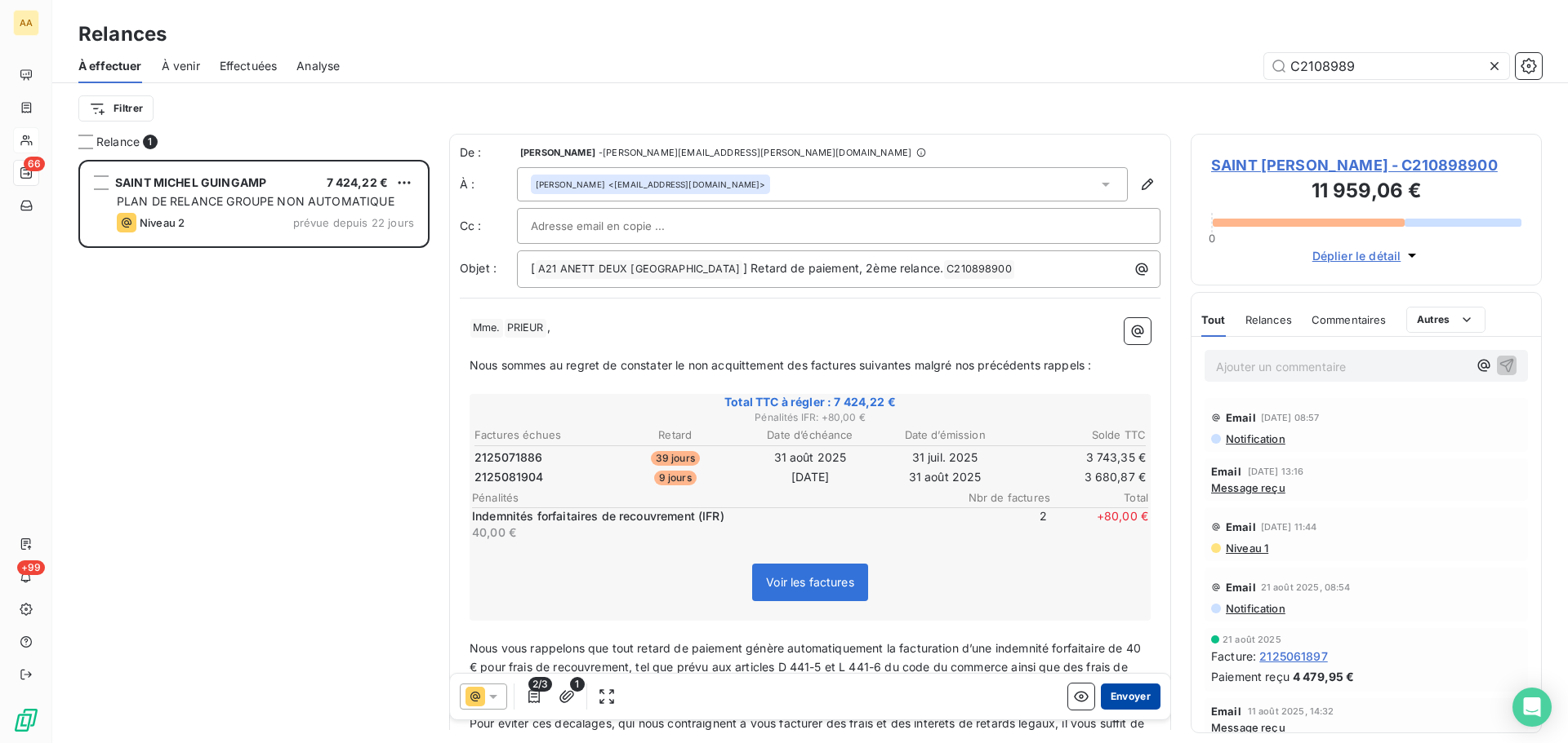
click at [1127, 701] on button "Envoyer" at bounding box center [1130, 697] width 60 height 26
